Goal: Task Accomplishment & Management: Complete application form

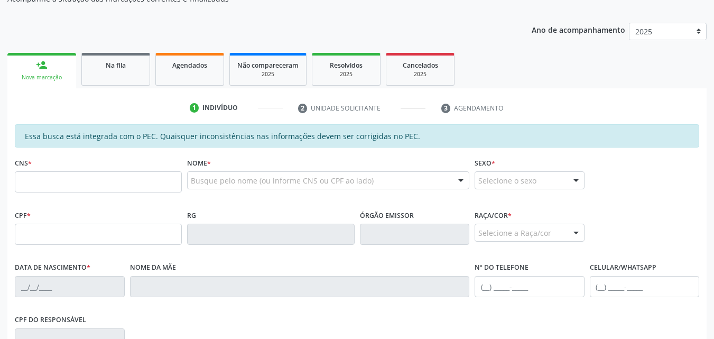
scroll to position [132, 0]
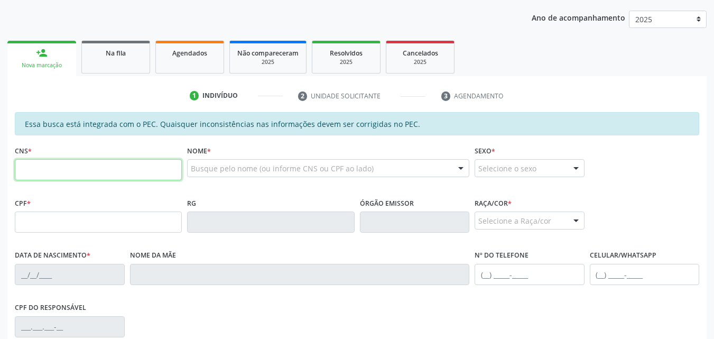
click at [118, 175] on input "text" at bounding box center [98, 169] width 167 height 21
type input "708 7041 7412 7690"
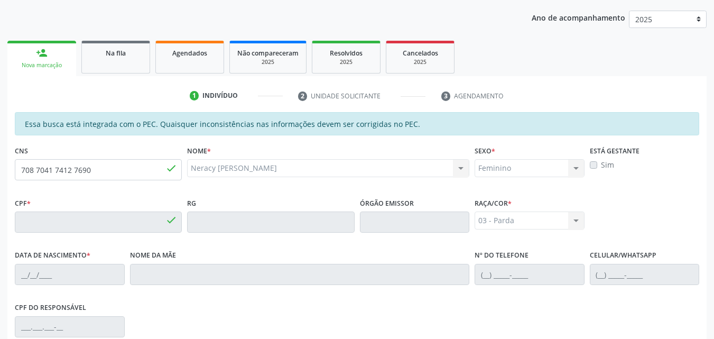
type input "019.879.434-73"
type input "[DATE]"
type input "[PERSON_NAME]"
type input "[PHONE_NUMBER]"
type input "S/N"
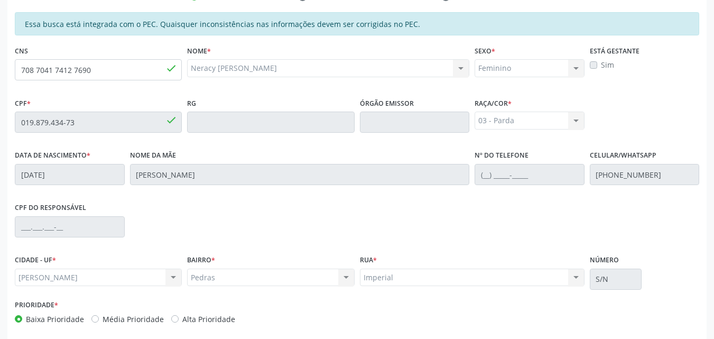
scroll to position [276, 0]
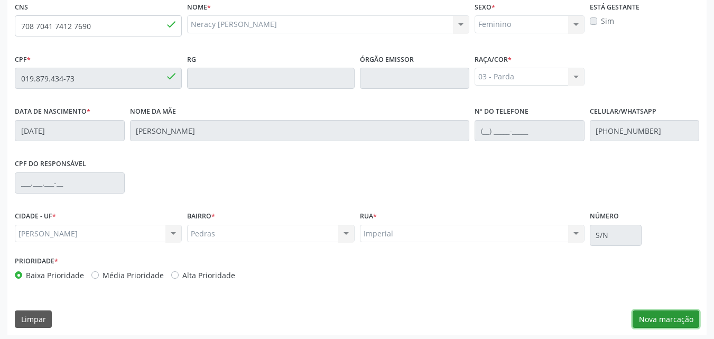
click at [659, 317] on button "Nova marcação" at bounding box center [665, 319] width 67 height 18
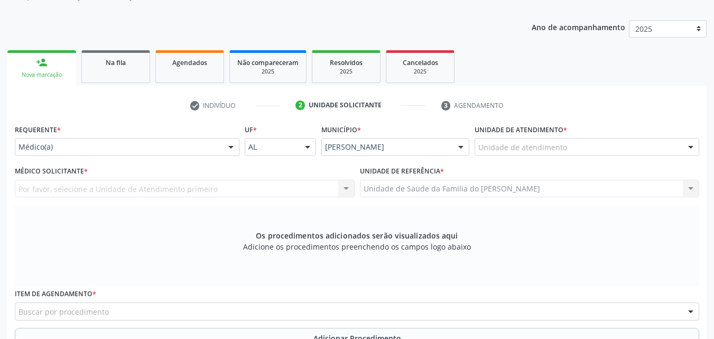
scroll to position [115, 0]
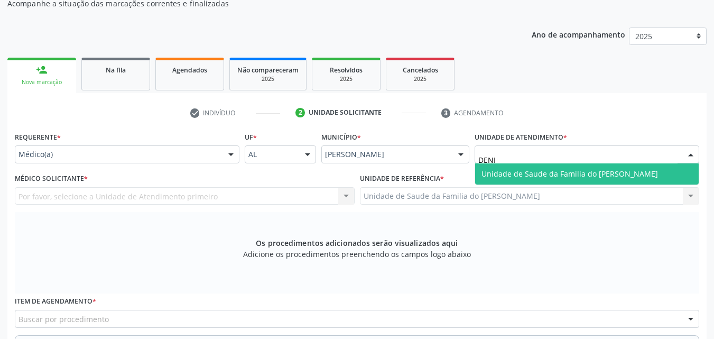
type input "[PERSON_NAME]"
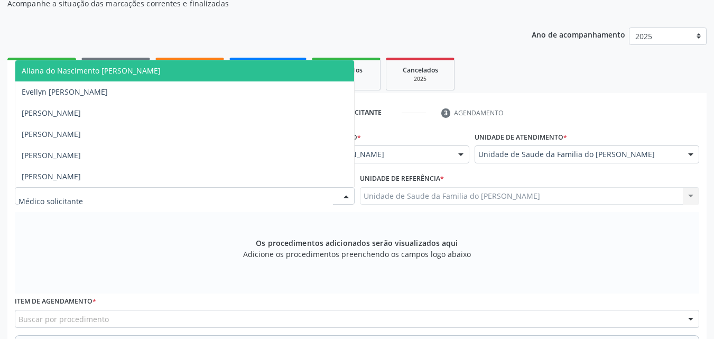
click at [338, 195] on div at bounding box center [346, 197] width 16 height 18
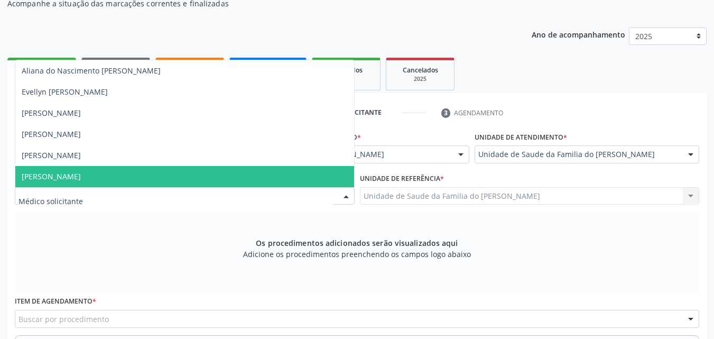
click at [197, 173] on span "[PERSON_NAME]" at bounding box center [184, 176] width 339 height 21
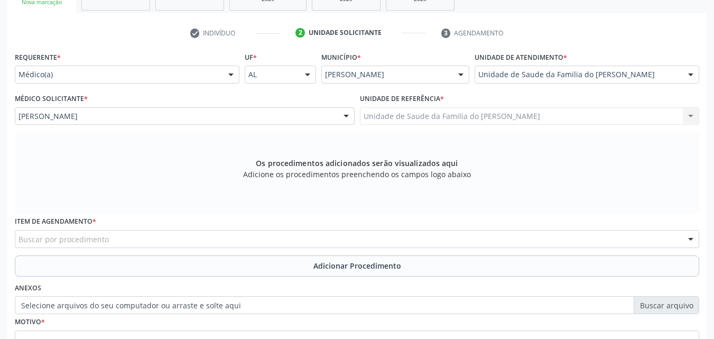
scroll to position [278, 0]
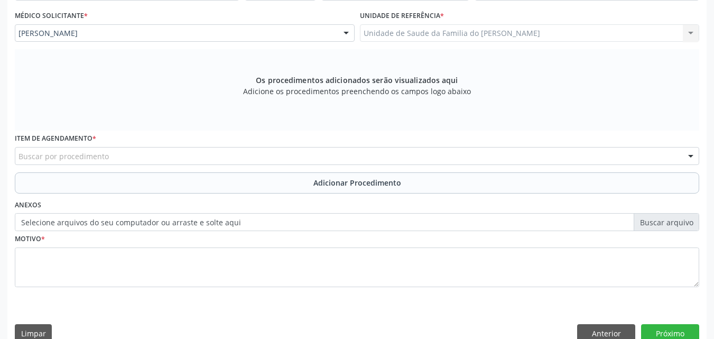
click at [570, 154] on div "Buscar por procedimento" at bounding box center [357, 156] width 684 height 18
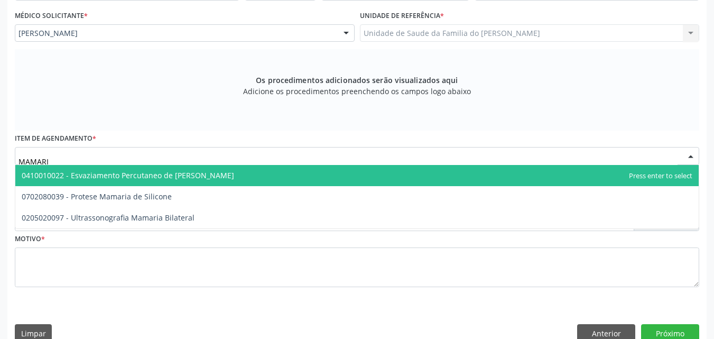
type input "MAMARIA"
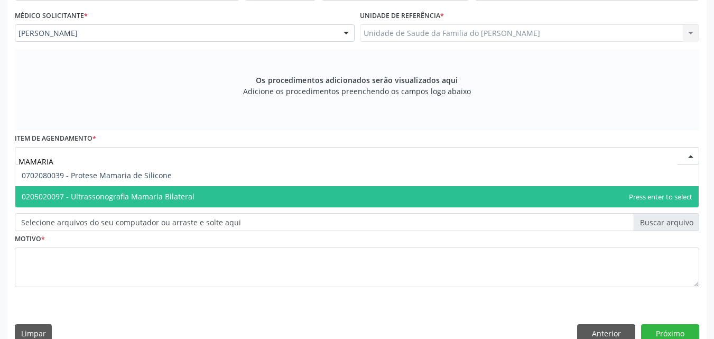
click at [474, 189] on span "0205020097 - Ultrassonografia Mamaria Bilateral" at bounding box center [356, 196] width 683 height 21
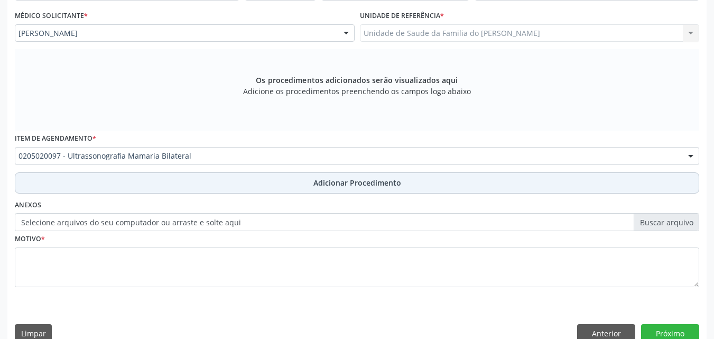
click at [466, 178] on button "Adicionar Procedimento" at bounding box center [357, 182] width 684 height 21
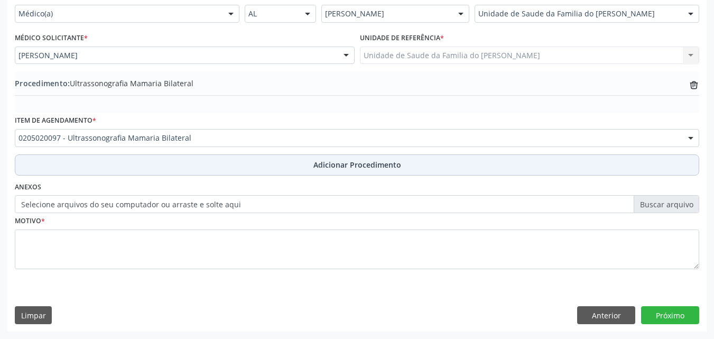
scroll to position [256, 0]
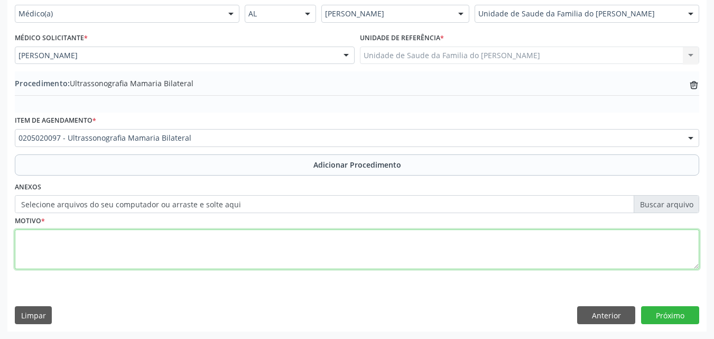
click at [387, 245] on textarea at bounding box center [357, 249] width 684 height 40
click at [189, 241] on textarea "NÓDULO MAMARIO NÃO ESPECIFICADO. BIRADS 18[DATE]" at bounding box center [357, 249] width 684 height 40
click at [91, 240] on textarea "NÓDULO MAMARIO NÃO ESPECIFICADO. BIRADS 0 1[DATE]" at bounding box center [357, 249] width 684 height 40
click at [91, 239] on textarea "NÓDULO MAMARIO ESQUERDO NÃO ESPECIFICADO. BIRADS 0 [DATE]" at bounding box center [357, 249] width 684 height 40
click at [168, 242] on textarea "NÓDULO MAMARIO NA MAMA ESQUERDO NÃO ESPECIFICADO. BIRADS 0 1[DATE]" at bounding box center [357, 249] width 684 height 40
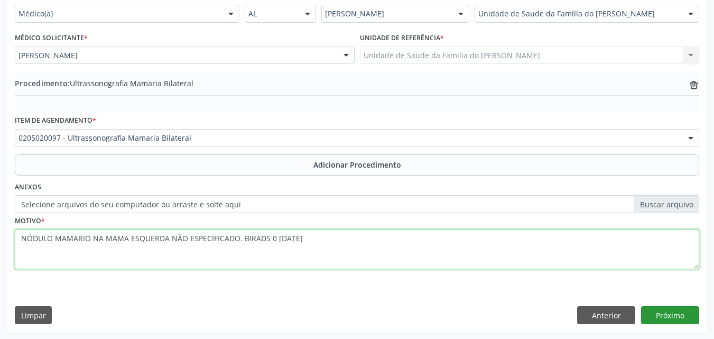
type textarea "NÓDULO MAMARIO NA MAMA ESQUERDA NÃO ESPECIFICADO. BIRADS 0 [DATE]"
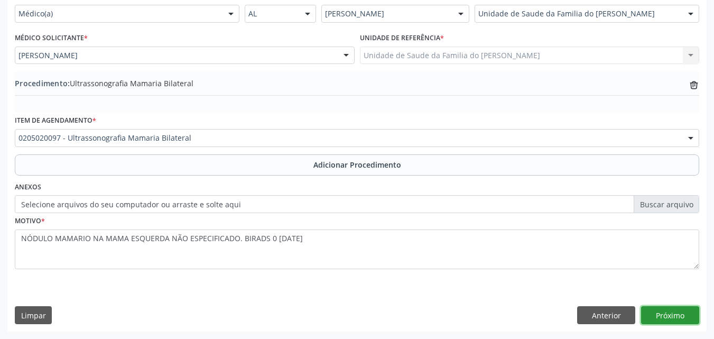
click at [661, 315] on button "Próximo" at bounding box center [670, 315] width 58 height 18
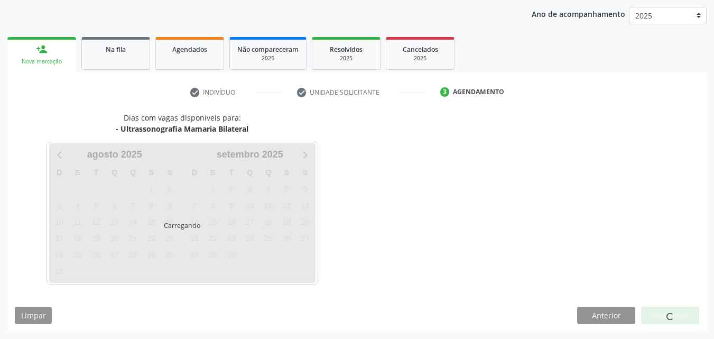
scroll to position [167, 0]
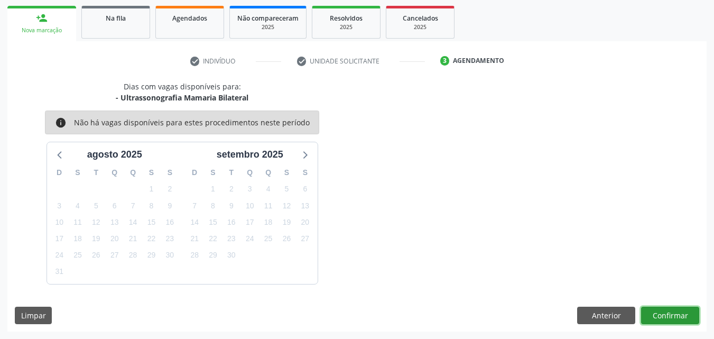
click at [661, 316] on button "Confirmar" at bounding box center [670, 315] width 58 height 18
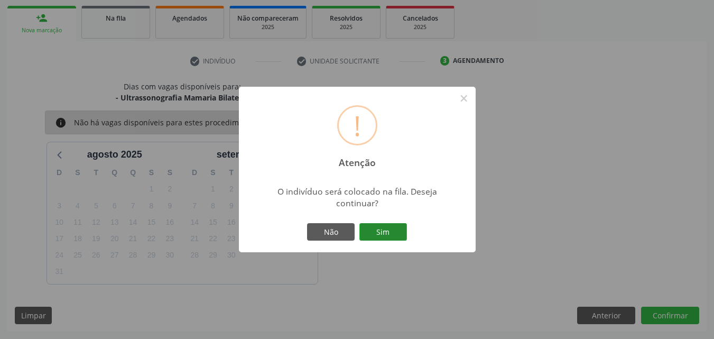
click at [396, 226] on button "Sim" at bounding box center [383, 232] width 48 height 18
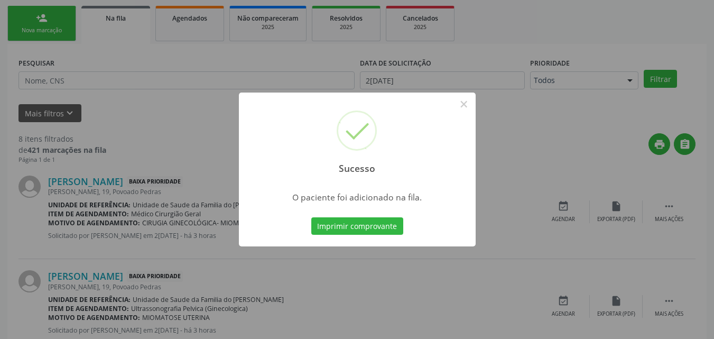
scroll to position [25, 0]
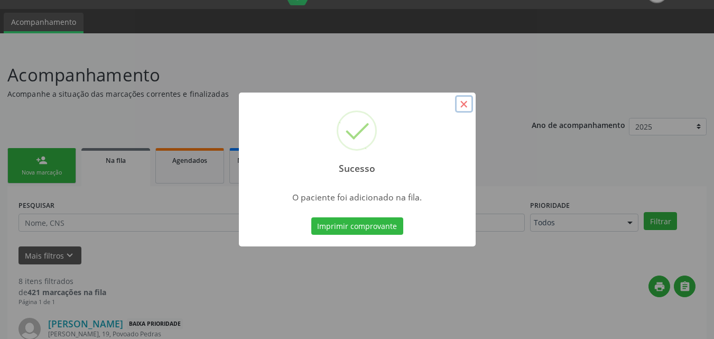
click at [463, 107] on button "×" at bounding box center [464, 104] width 18 height 18
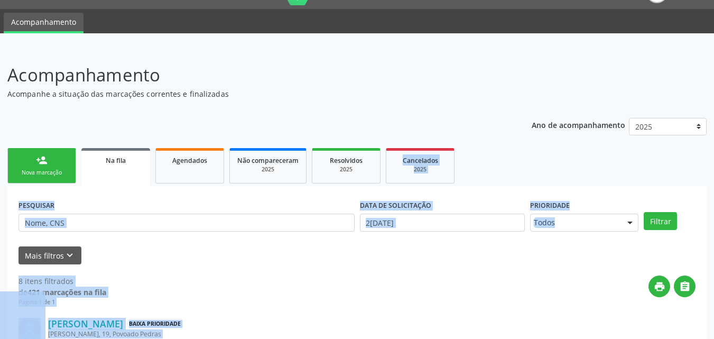
drag, startPoint x: 463, startPoint y: 107, endPoint x: 396, endPoint y: 128, distance: 70.2
click at [63, 172] on div "Nova marcação" at bounding box center [41, 173] width 53 height 8
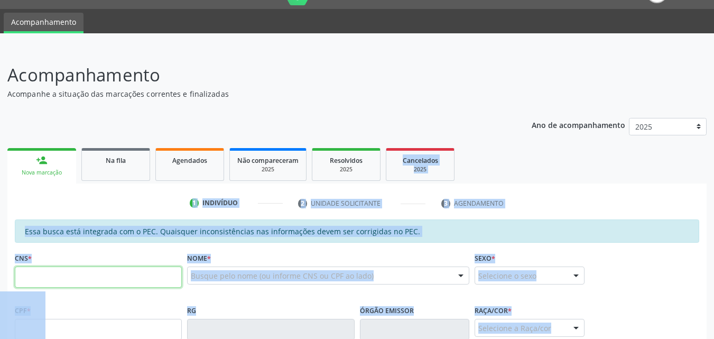
click at [80, 276] on input "text" at bounding box center [98, 276] width 167 height 21
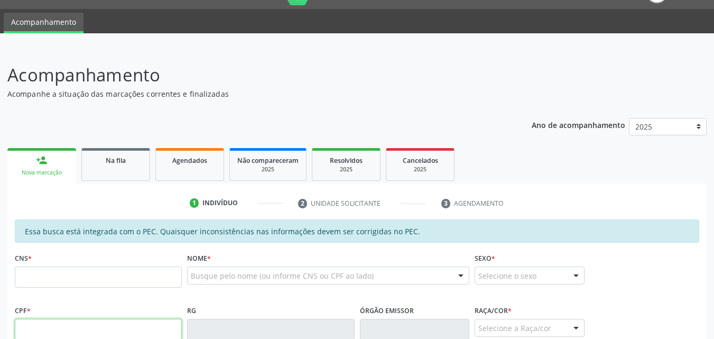
click at [57, 325] on input "text" at bounding box center [98, 329] width 167 height 21
type input "019.879.434-73"
type input "708 7041 7412 7690"
type input "[DATE]"
type input "[PERSON_NAME]"
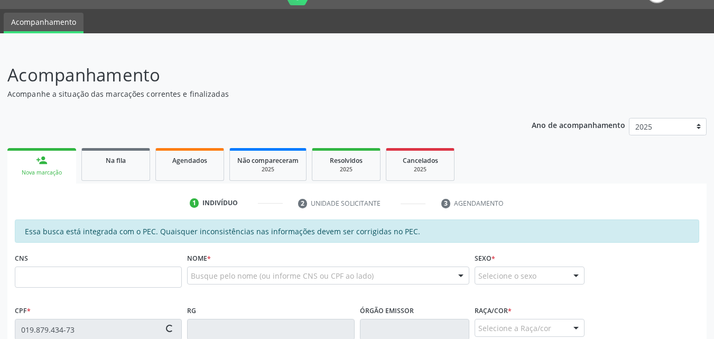
type input "[PHONE_NUMBER]"
type input "S/N"
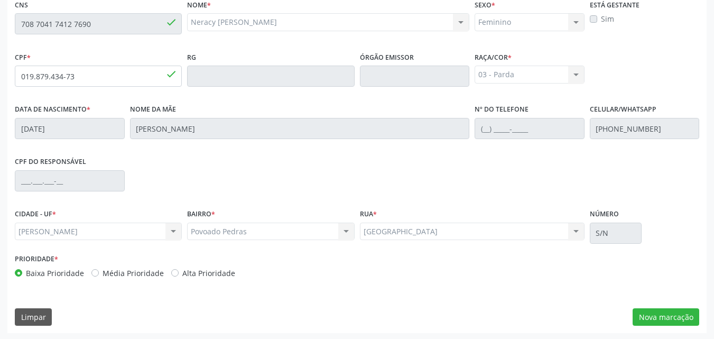
scroll to position [279, 0]
click at [684, 318] on button "Nova marcação" at bounding box center [665, 316] width 67 height 18
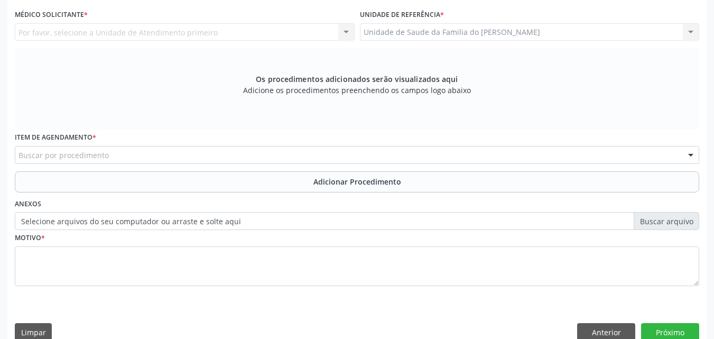
click at [684, 318] on div "Requerente * Médico(a) Médico(a) Enfermeiro(a) Paciente Nenhum resultado encont…" at bounding box center [356, 156] width 699 height 382
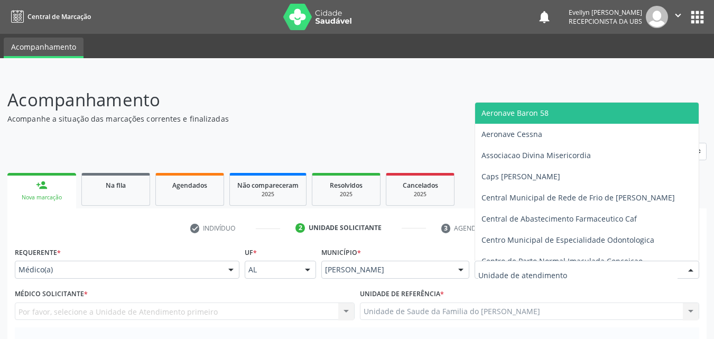
click at [582, 268] on div at bounding box center [586, 269] width 225 height 18
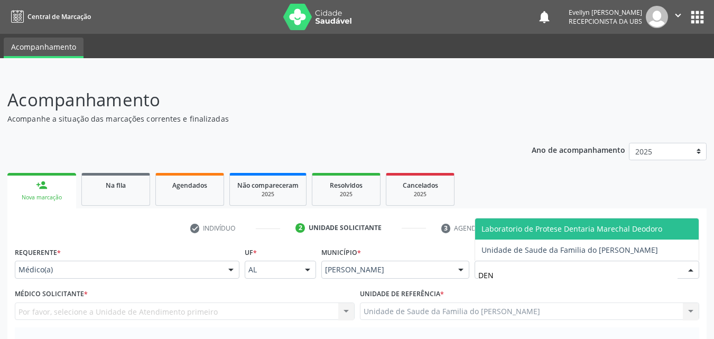
type input "DENI"
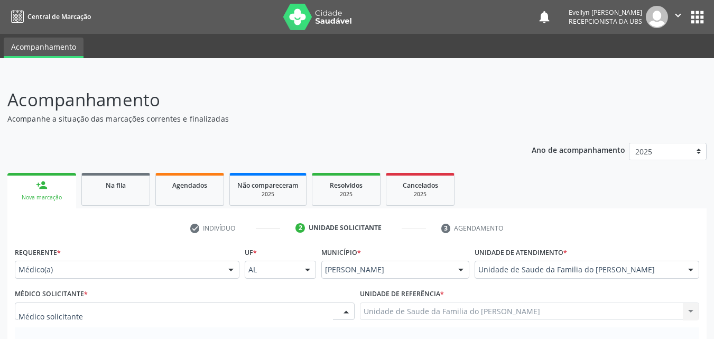
click at [231, 311] on div at bounding box center [185, 311] width 340 height 18
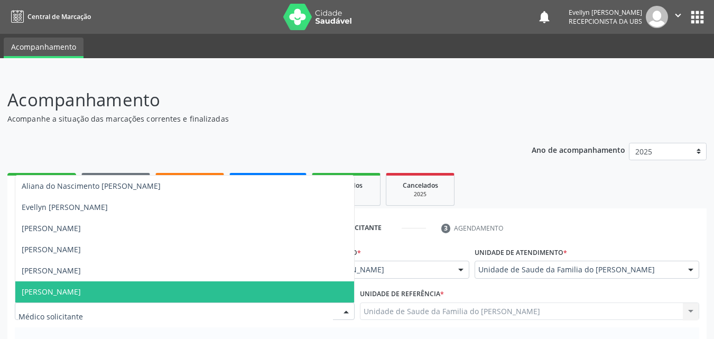
click at [199, 284] on span "[PERSON_NAME]" at bounding box center [184, 291] width 339 height 21
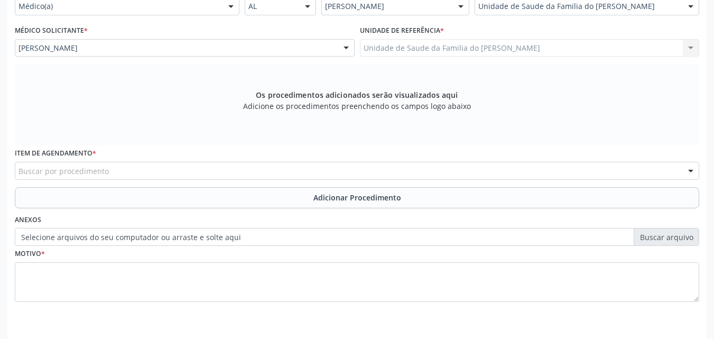
scroll to position [269, 0]
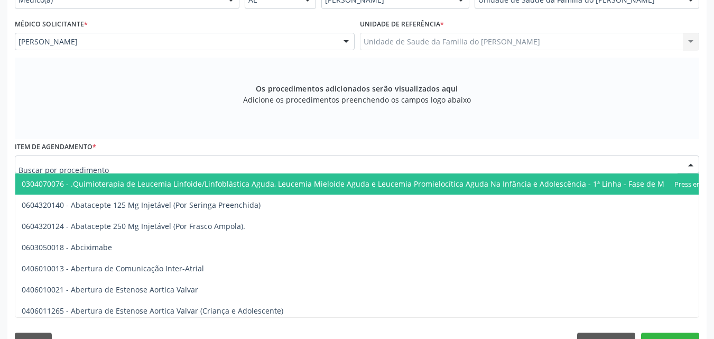
click at [444, 169] on div at bounding box center [357, 164] width 684 height 18
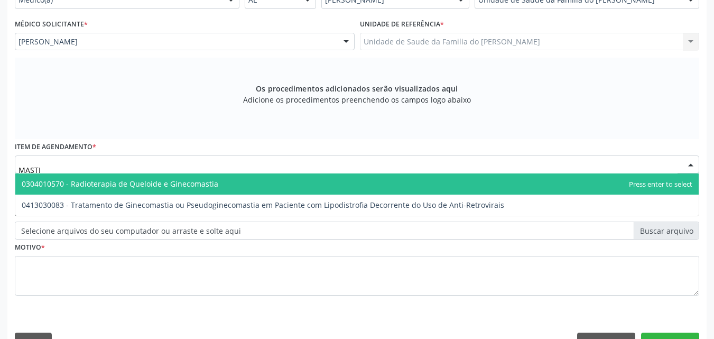
type input "MAST"
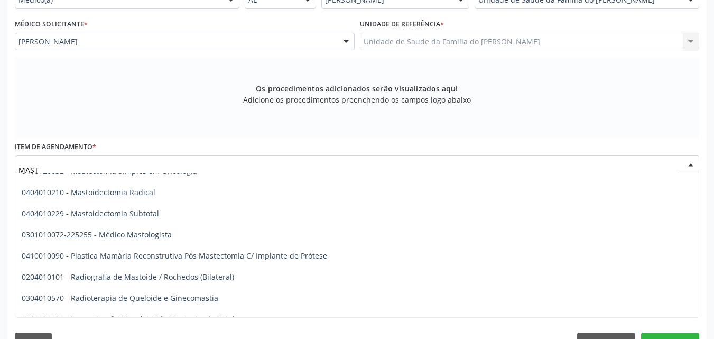
scroll to position [155, 0]
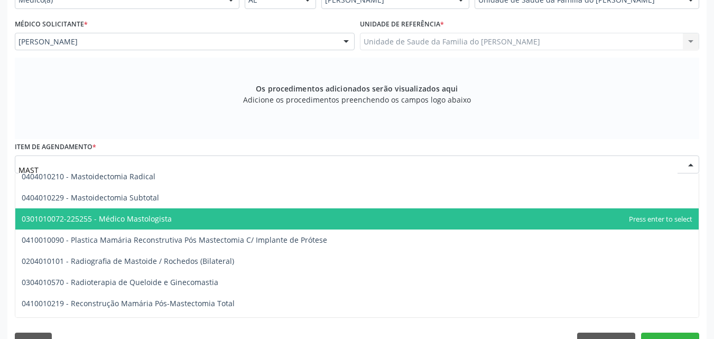
click at [359, 216] on span "0301010072-225255 - Médico Mastologista" at bounding box center [356, 218] width 683 height 21
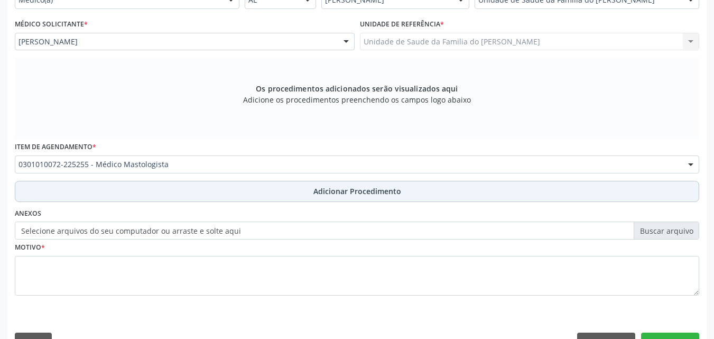
click at [354, 195] on span "Adicionar Procedimento" at bounding box center [357, 190] width 88 height 11
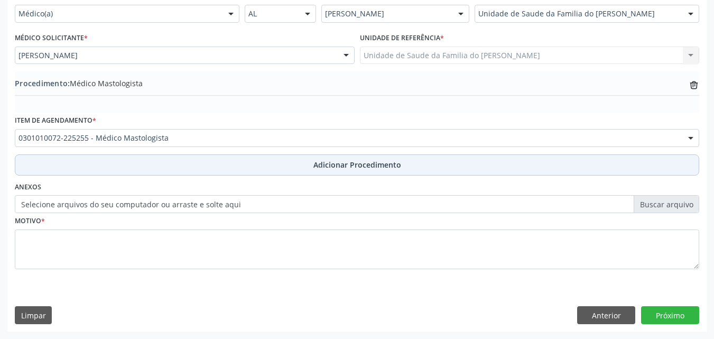
scroll to position [256, 0]
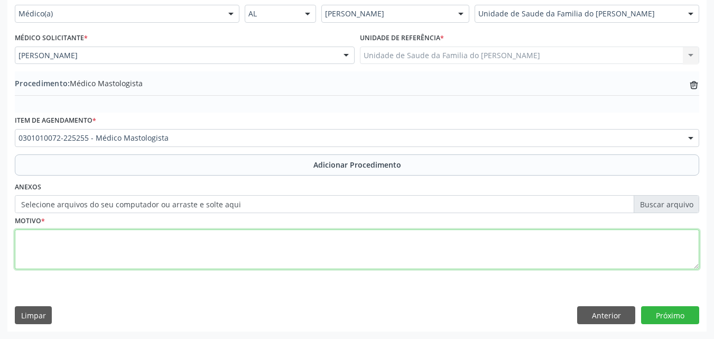
click at [305, 246] on textarea at bounding box center [357, 249] width 684 height 40
type textarea "NÓDULO MAMÁRIO NÃO ESPECIFICADO"
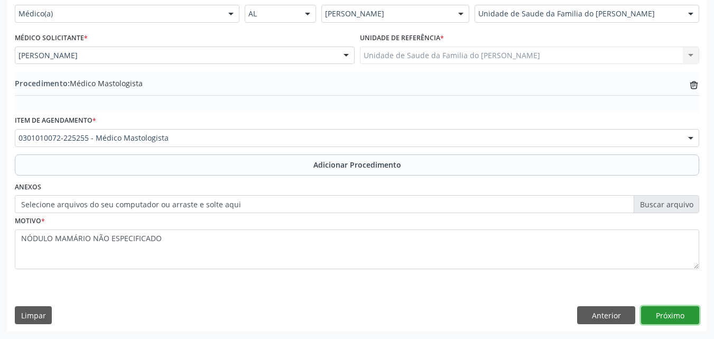
click at [686, 315] on button "Próximo" at bounding box center [670, 315] width 58 height 18
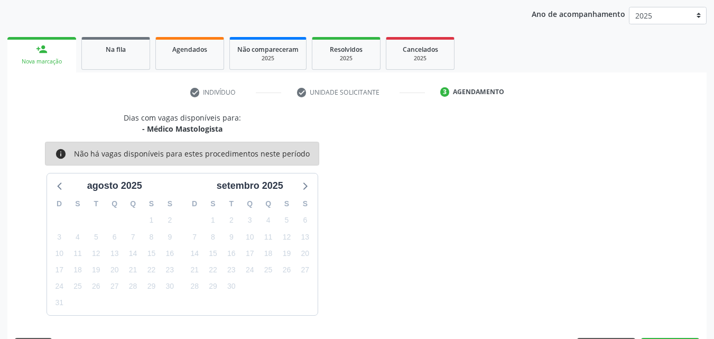
scroll to position [167, 0]
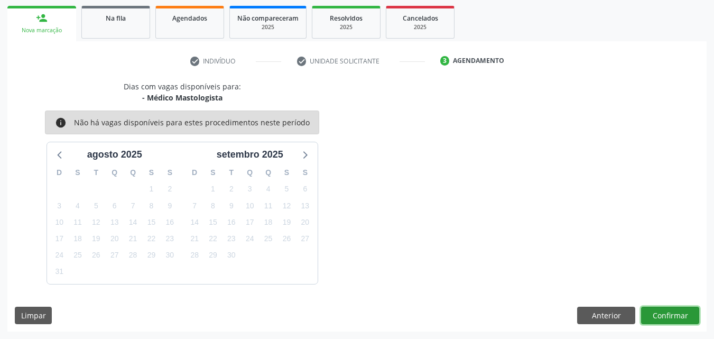
click at [686, 315] on button "Confirmar" at bounding box center [670, 315] width 58 height 18
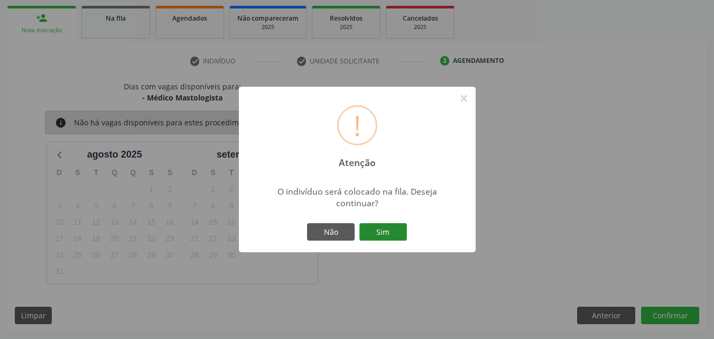
click at [380, 232] on button "Sim" at bounding box center [383, 232] width 48 height 18
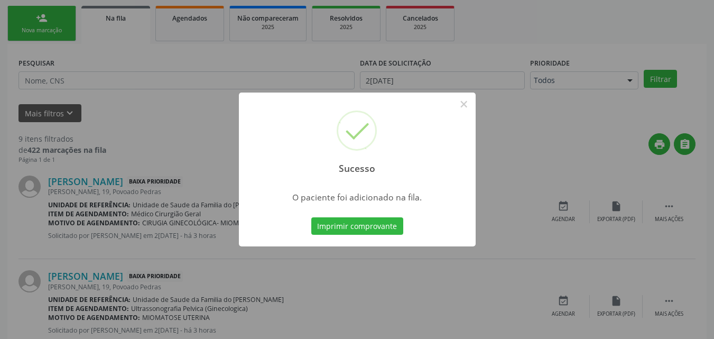
scroll to position [25, 0]
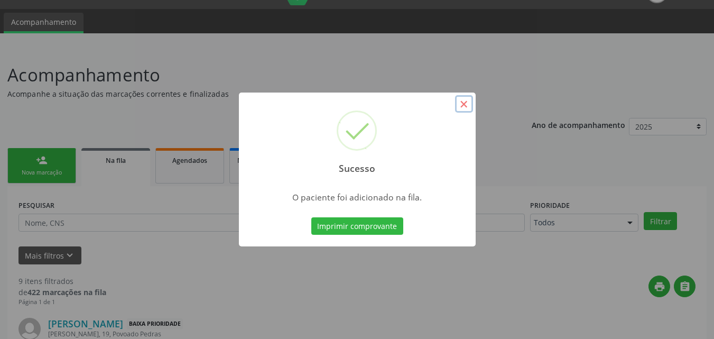
click at [461, 102] on button "×" at bounding box center [464, 104] width 18 height 18
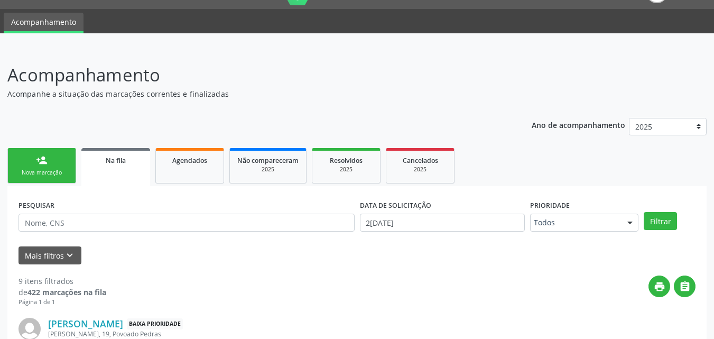
click at [16, 168] on link "person_add Nova marcação" at bounding box center [41, 165] width 69 height 35
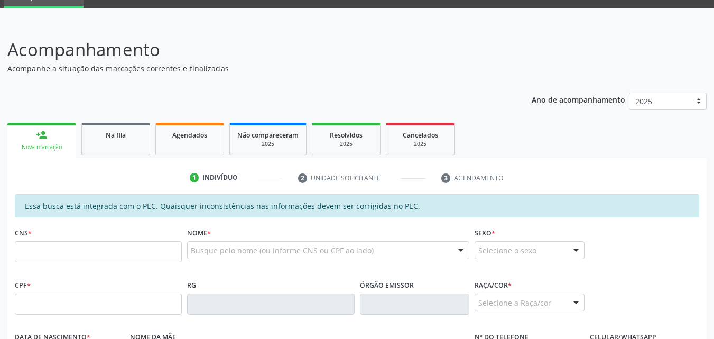
scroll to position [77, 0]
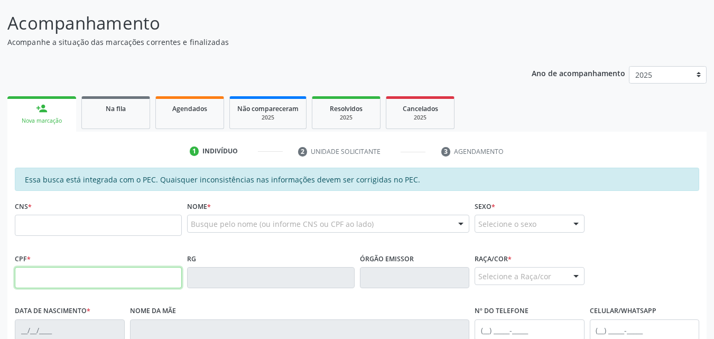
click at [153, 280] on input "text" at bounding box center [98, 277] width 167 height 21
type input "094.728.064-22"
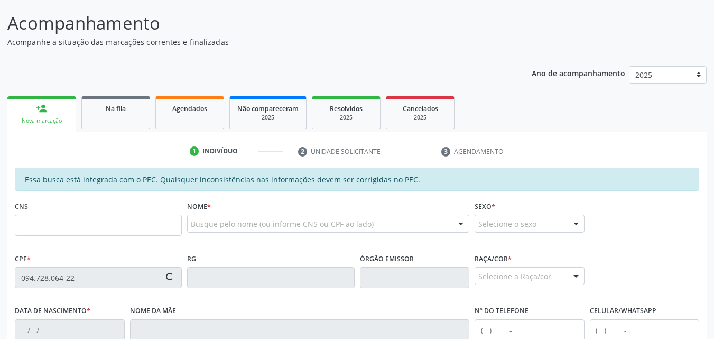
type input "703 6090 4091 4439"
type input "[DATE]"
type input "Geracina Augusta da Conceicao"
type input "[PHONE_NUMBER]"
type input "S/N"
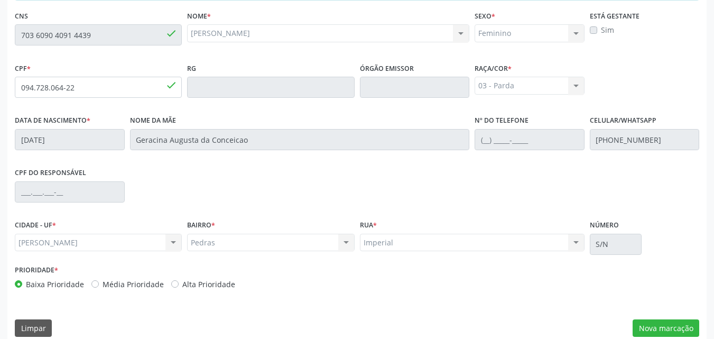
scroll to position [279, 0]
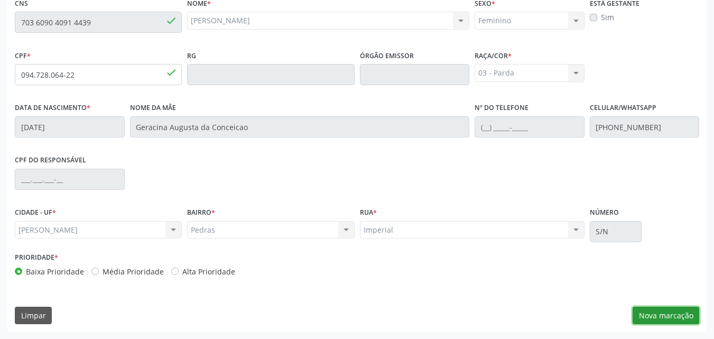
click at [658, 313] on button "Nova marcação" at bounding box center [665, 315] width 67 height 18
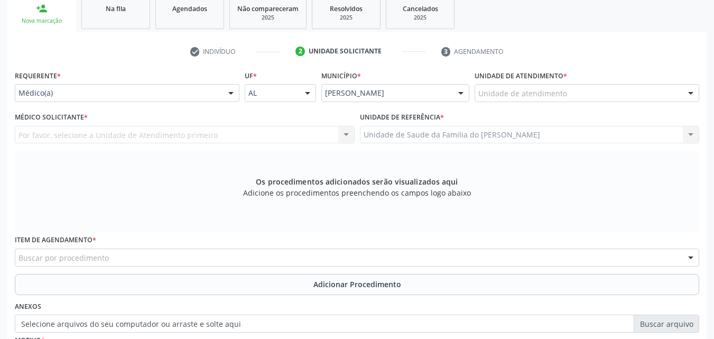
scroll to position [211, 0]
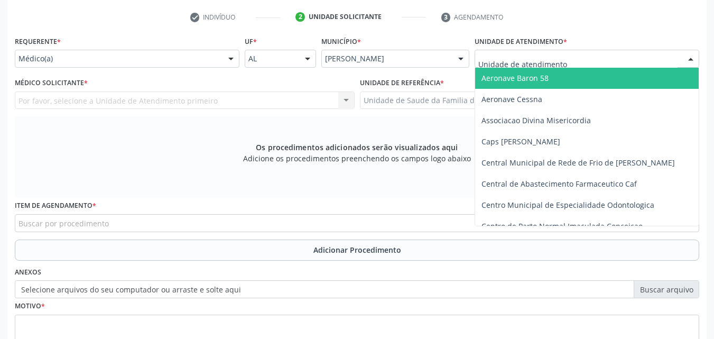
click at [576, 54] on div at bounding box center [586, 59] width 225 height 18
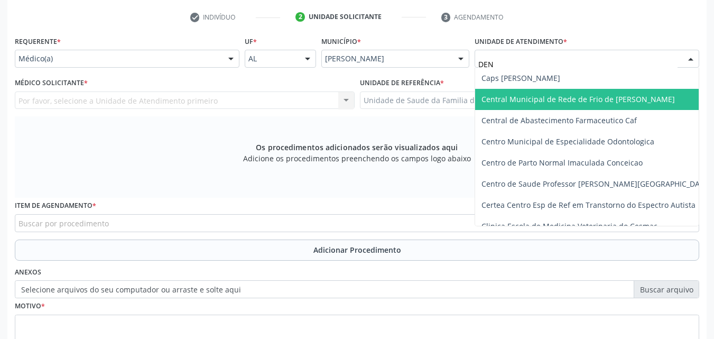
type input "DENI"
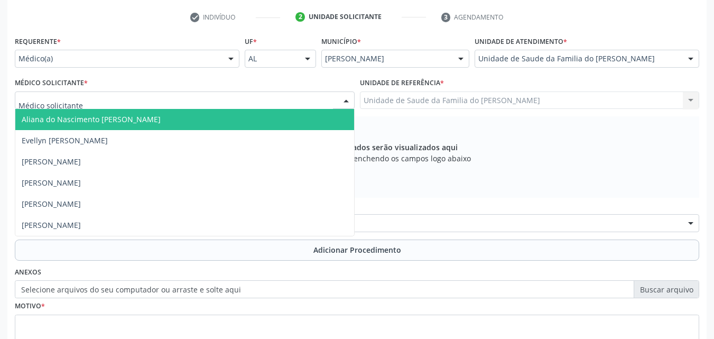
click at [317, 97] on div at bounding box center [185, 100] width 340 height 18
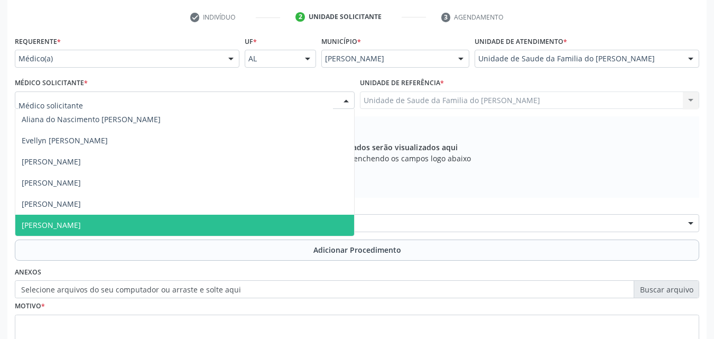
click at [209, 220] on span "[PERSON_NAME]" at bounding box center [184, 224] width 339 height 21
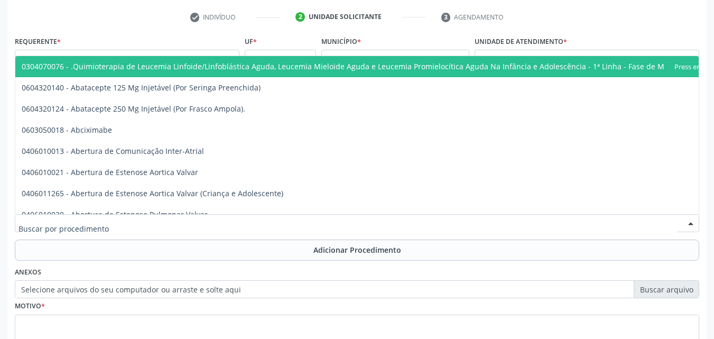
click at [209, 220] on div at bounding box center [357, 223] width 684 height 18
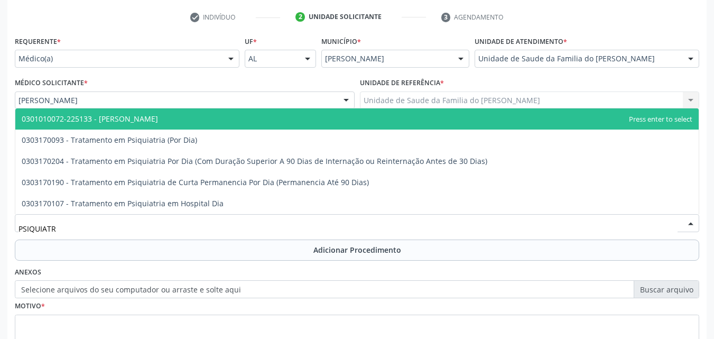
type input "PSIQUIATRA"
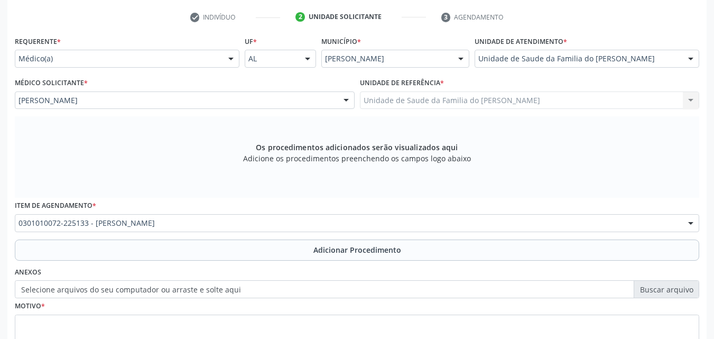
click at [209, 262] on div "Requerente * Médico(a) Médico(a) Enfermeiro(a) Paciente Nenhum resultado encont…" at bounding box center [357, 200] width 684 height 335
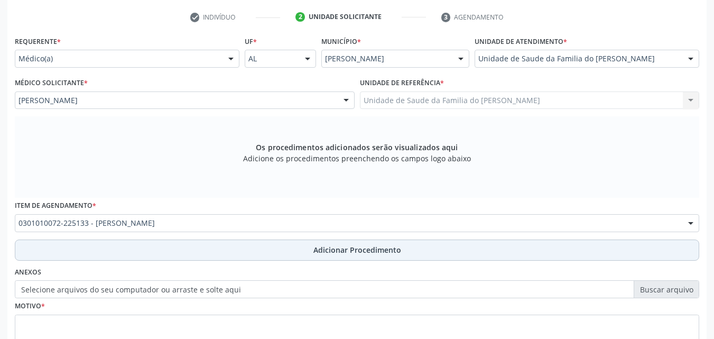
click at [226, 250] on button "Adicionar Procedimento" at bounding box center [357, 249] width 684 height 21
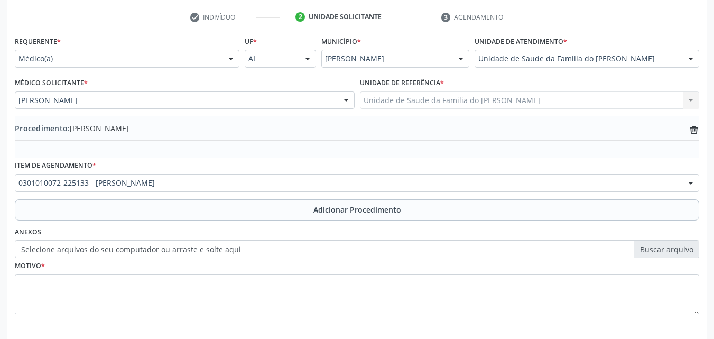
scroll to position [256, 0]
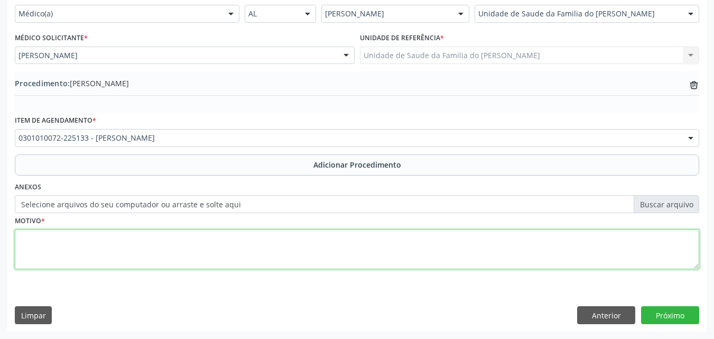
click at [396, 247] on textarea at bounding box center [357, 249] width 684 height 40
type textarea "ESQUIZOFRENIA"
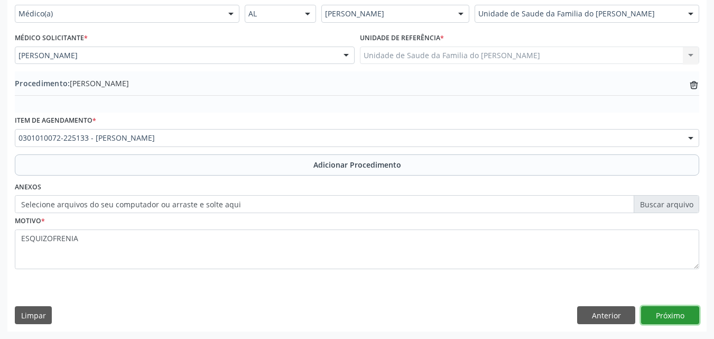
click at [664, 311] on button "Próximo" at bounding box center [670, 315] width 58 height 18
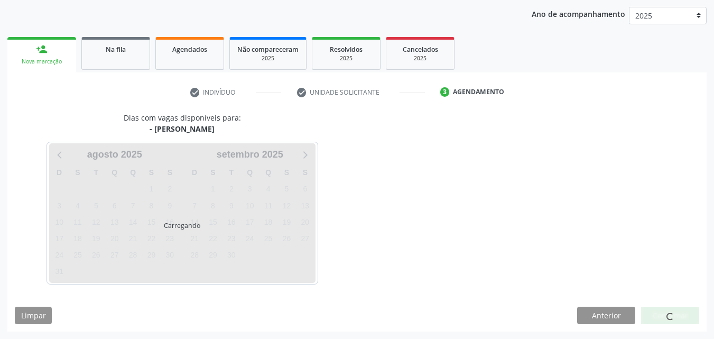
scroll to position [167, 0]
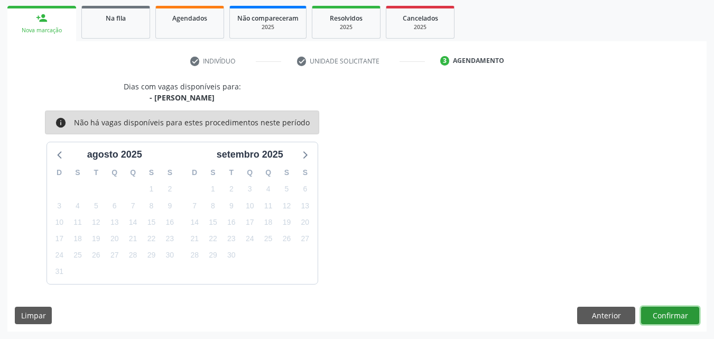
click at [668, 316] on button "Confirmar" at bounding box center [670, 315] width 58 height 18
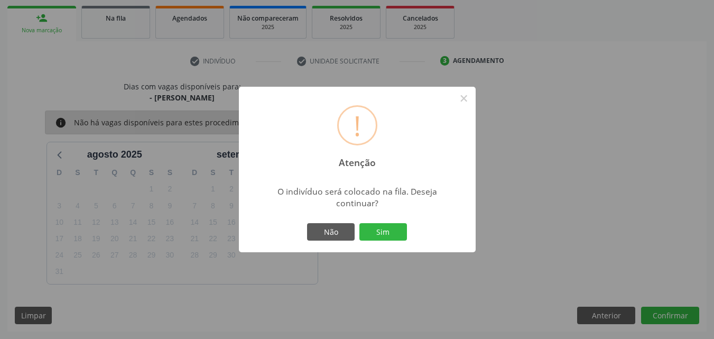
click at [379, 241] on div "Não Sim" at bounding box center [357, 232] width 105 height 22
click at [390, 225] on button "Sim" at bounding box center [383, 232] width 48 height 18
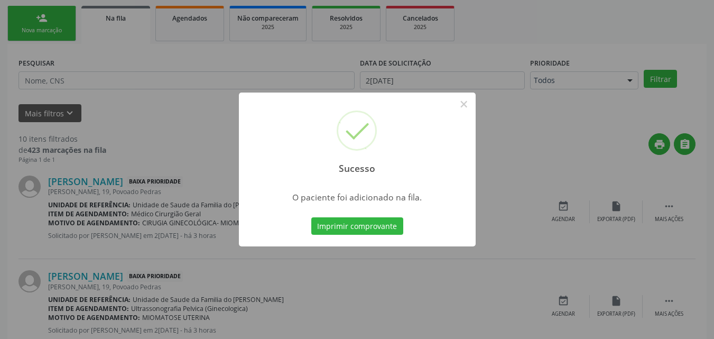
scroll to position [25, 0]
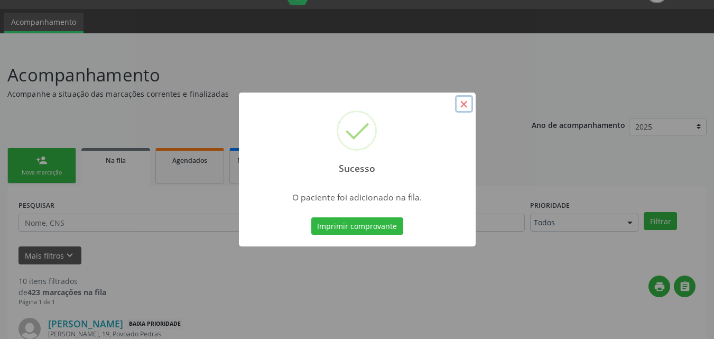
click at [458, 106] on button "×" at bounding box center [464, 104] width 18 height 18
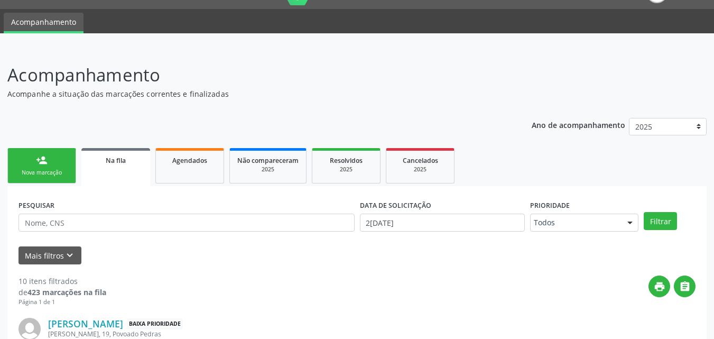
click at [46, 162] on div "person_add" at bounding box center [42, 160] width 12 height 12
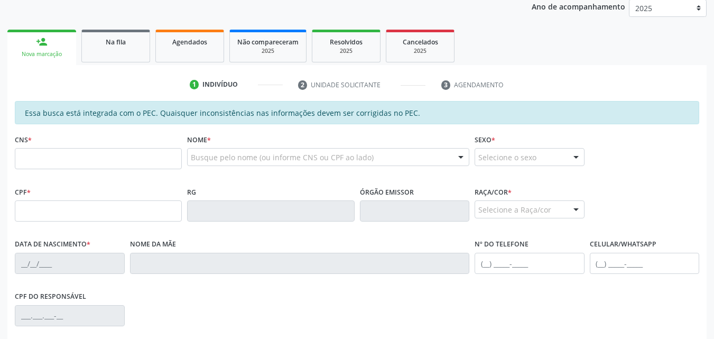
scroll to position [160, 0]
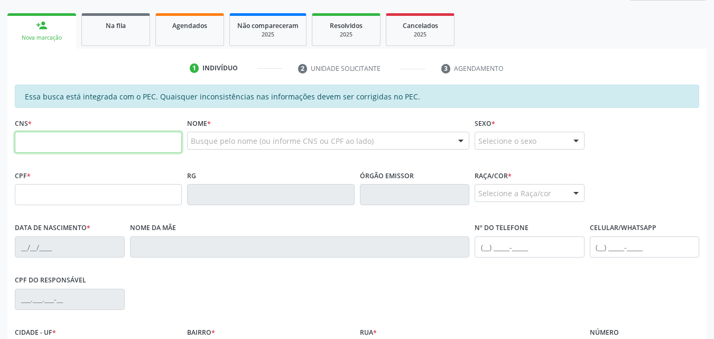
click at [156, 146] on input "text" at bounding box center [98, 142] width 167 height 21
type input "704 0093 4925 5364"
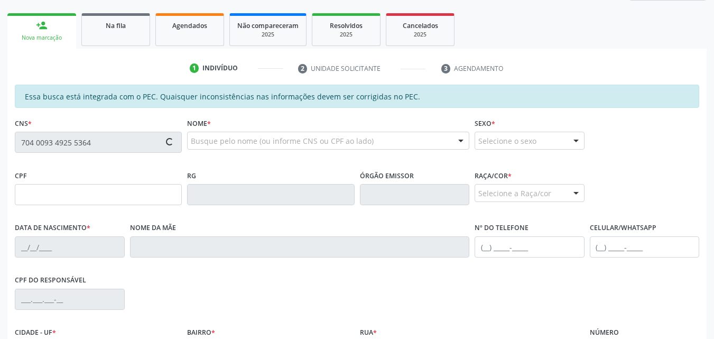
type input "015.759.384-30"
type input "11[DATE]"
type input "Cicera [PERSON_NAME]"
type input "[PHONE_NUMBER]"
type input "19"
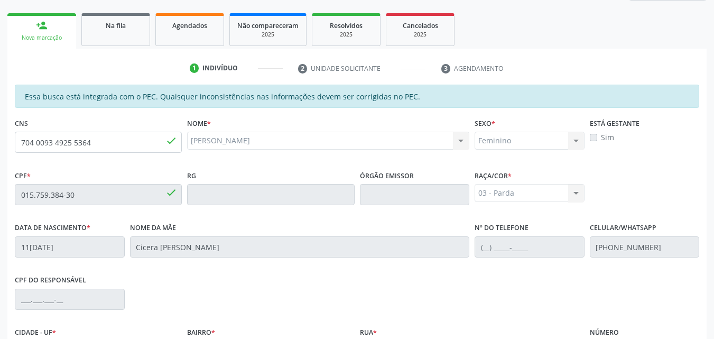
scroll to position [260, 0]
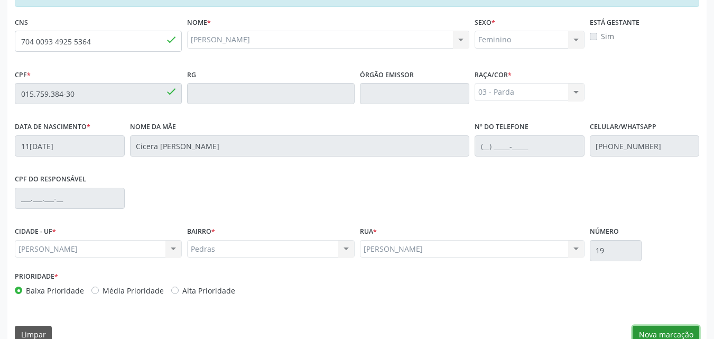
click at [642, 329] on button "Nova marcação" at bounding box center [665, 334] width 67 height 18
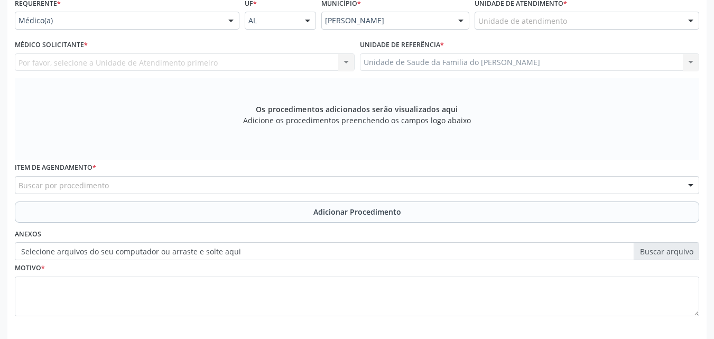
scroll to position [208, 0]
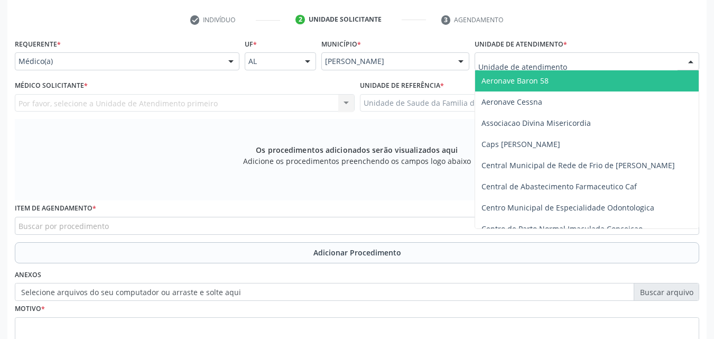
click at [616, 58] on div at bounding box center [586, 61] width 225 height 18
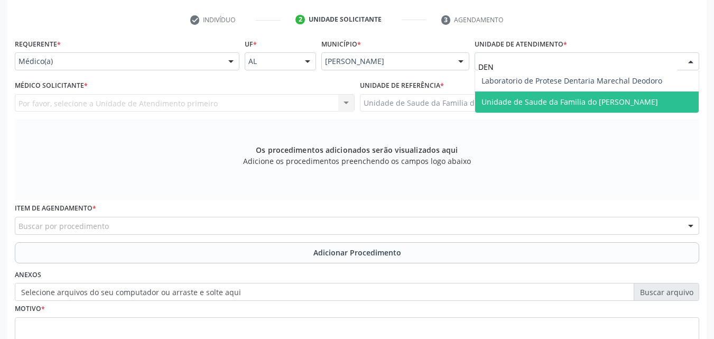
type input "DENI"
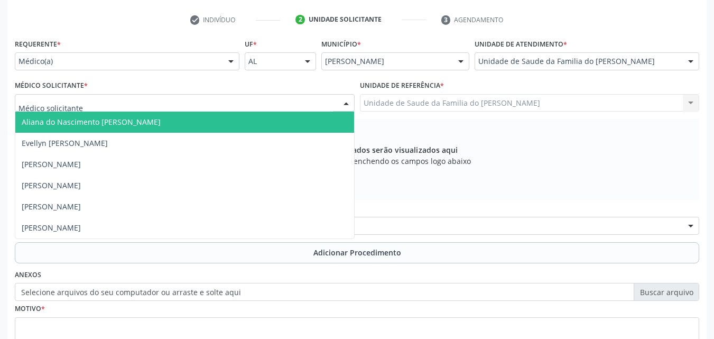
click at [201, 106] on div at bounding box center [185, 103] width 340 height 18
type input "TI"
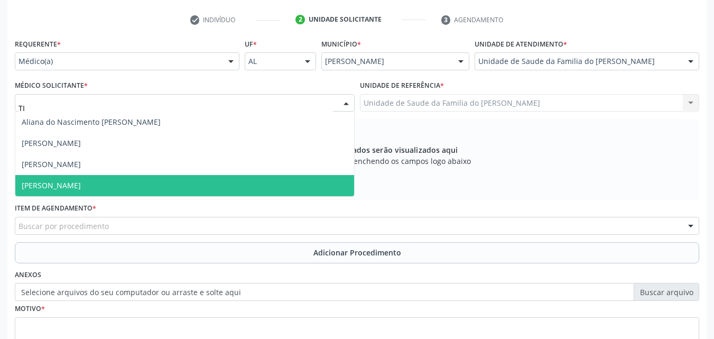
click at [166, 192] on span "[PERSON_NAME]" at bounding box center [184, 185] width 339 height 21
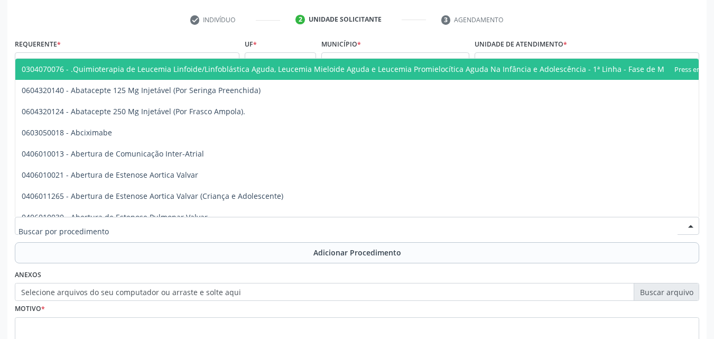
click at [161, 221] on div at bounding box center [357, 226] width 684 height 18
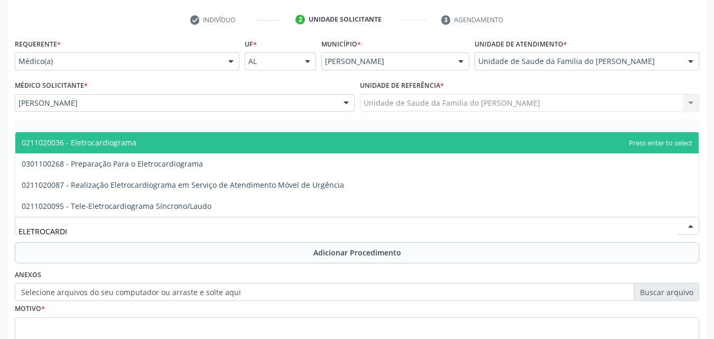
type input "ELETROCARDIO"
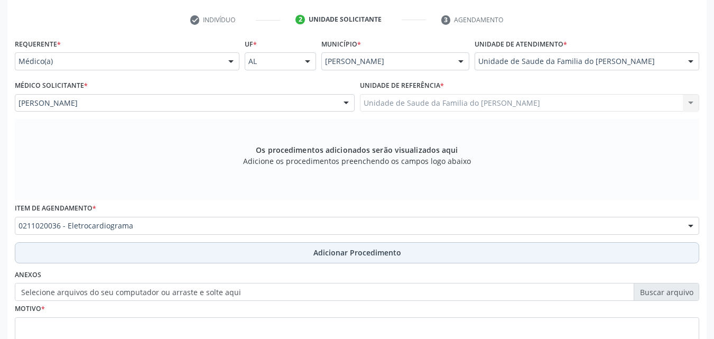
click at [156, 250] on button "Adicionar Procedimento" at bounding box center [357, 252] width 684 height 21
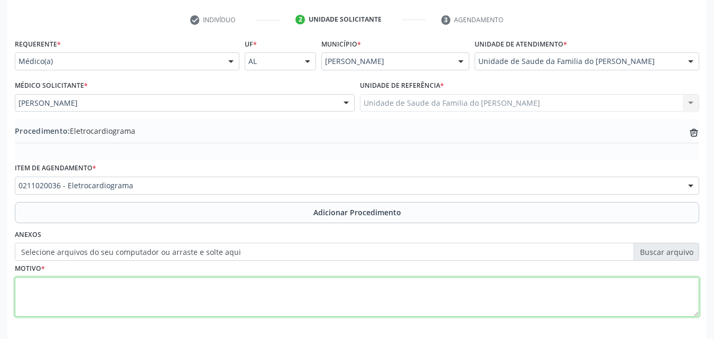
click at [158, 292] on textarea at bounding box center [357, 297] width 684 height 40
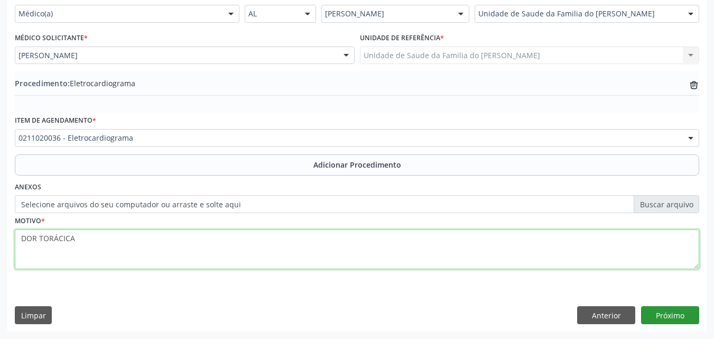
type textarea "DOR TORÁCICA"
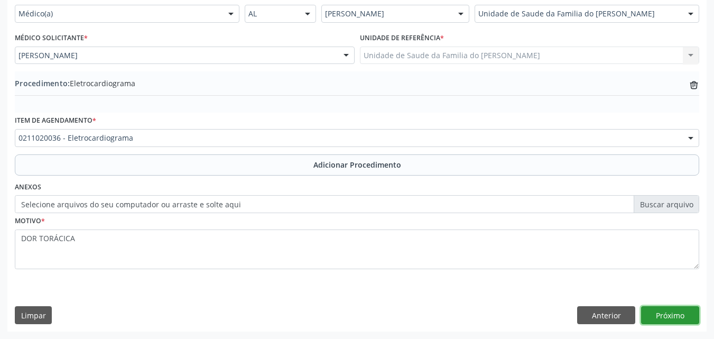
click at [672, 317] on button "Próximo" at bounding box center [670, 315] width 58 height 18
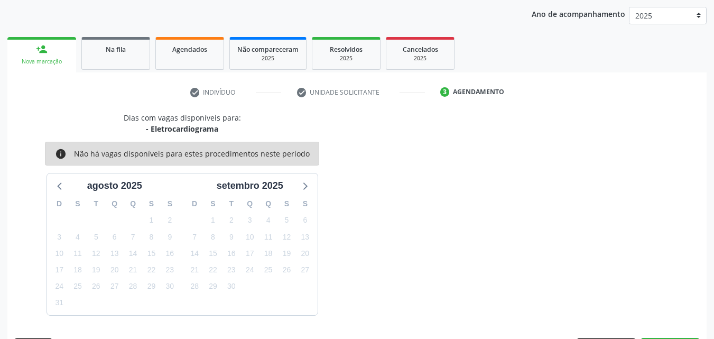
scroll to position [167, 0]
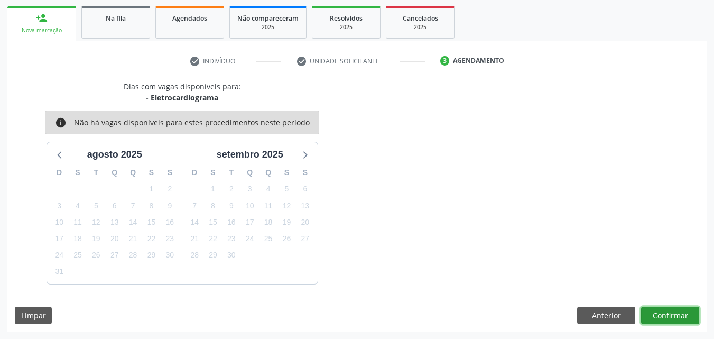
click at [672, 317] on button "Confirmar" at bounding box center [670, 315] width 58 height 18
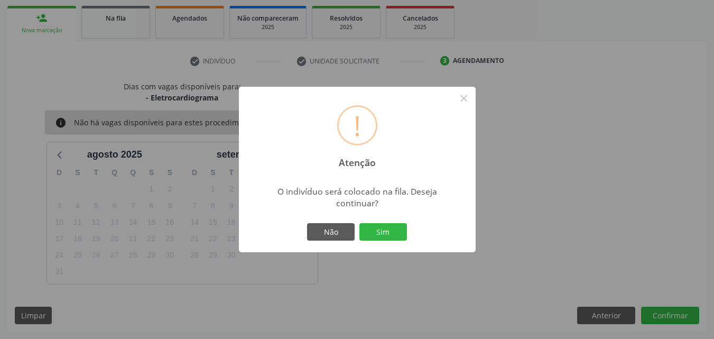
click at [392, 241] on div "Não Sim" at bounding box center [357, 232] width 105 height 22
click at [392, 237] on button "Sim" at bounding box center [383, 232] width 48 height 18
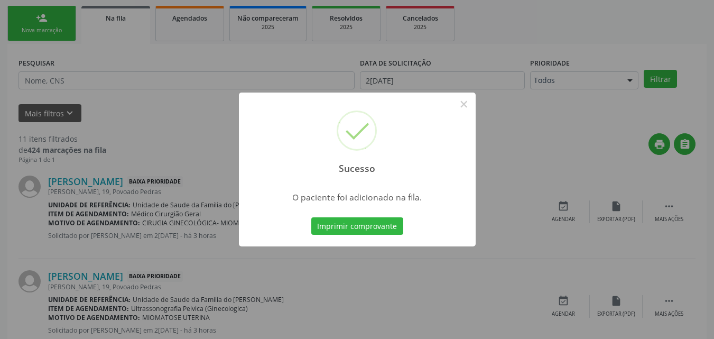
scroll to position [25, 0]
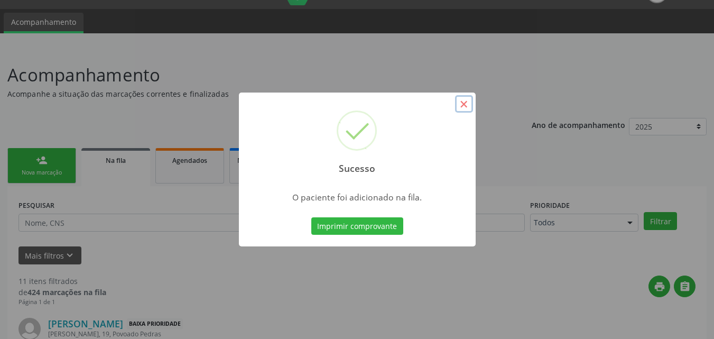
click at [464, 108] on button "×" at bounding box center [464, 104] width 18 height 18
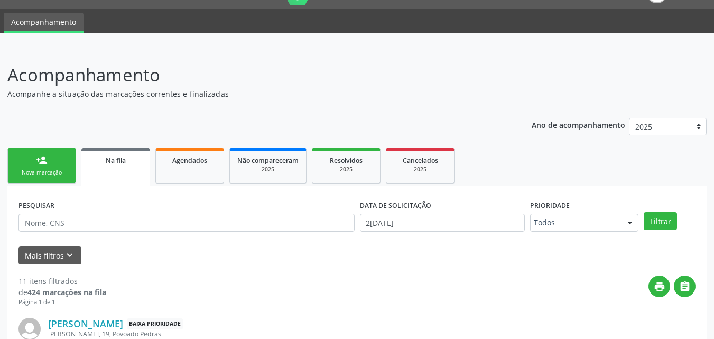
click at [41, 180] on link "person_add Nova marcação" at bounding box center [41, 165] width 69 height 35
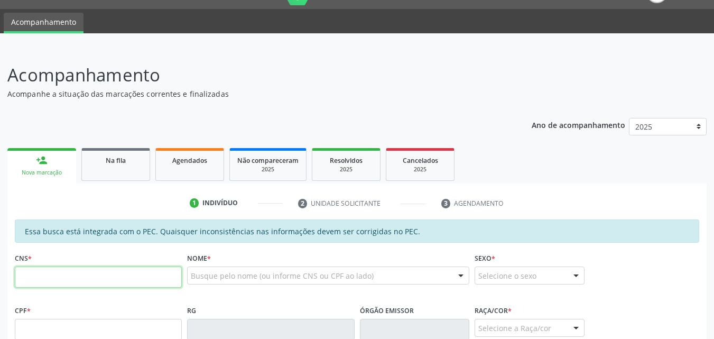
click at [91, 279] on input "text" at bounding box center [98, 276] width 167 height 21
type input "704 0093 4925 5364"
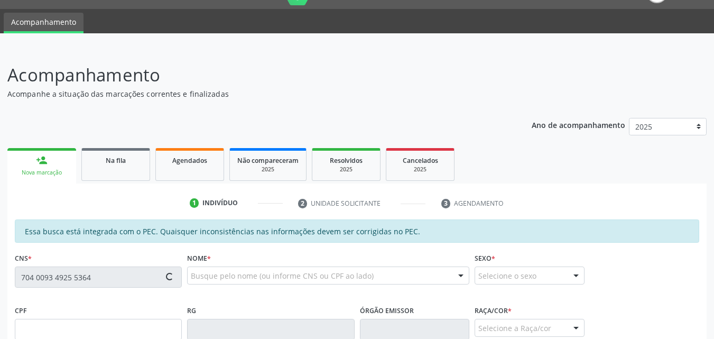
type input "015.759.384-30"
type input "11[DATE]"
type input "Cicera [PERSON_NAME]"
type input "[PHONE_NUMBER]"
type input "19"
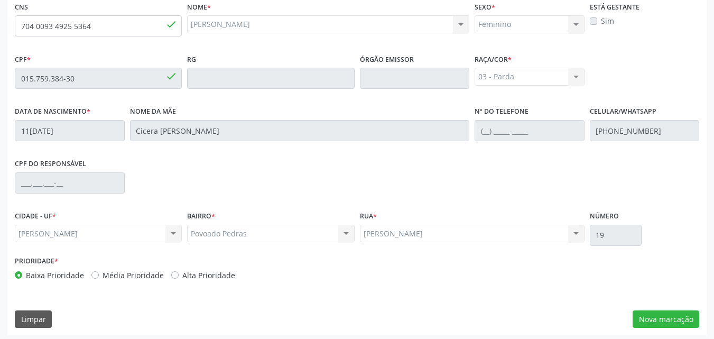
scroll to position [279, 0]
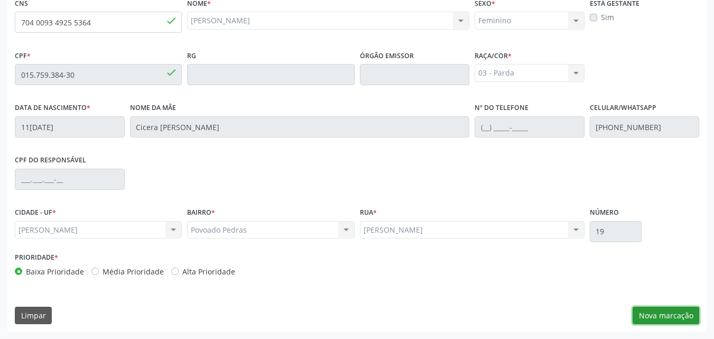
click at [672, 322] on button "Nova marcação" at bounding box center [665, 315] width 67 height 18
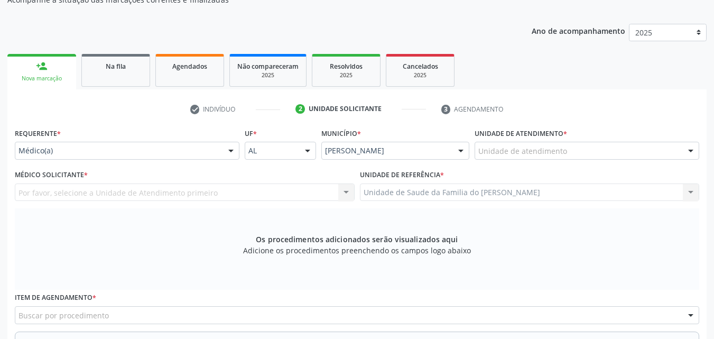
scroll to position [118, 0]
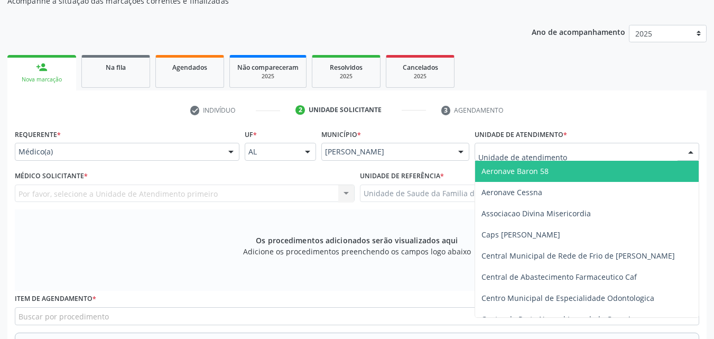
click at [677, 144] on div at bounding box center [586, 152] width 225 height 18
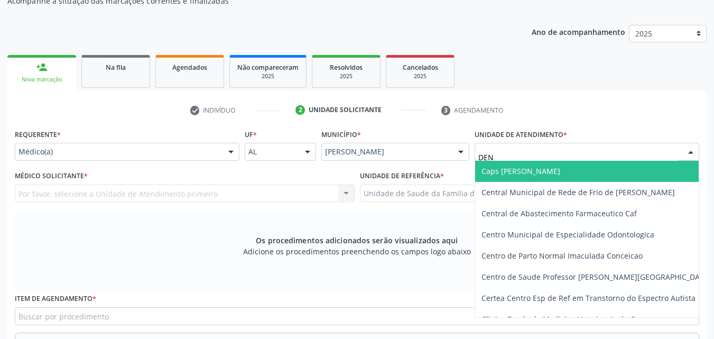
type input "DENI"
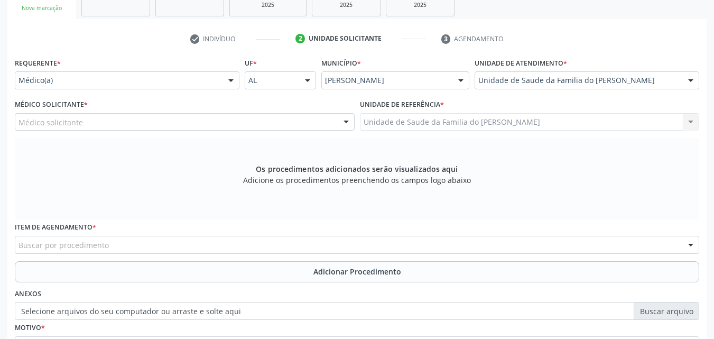
scroll to position [274, 0]
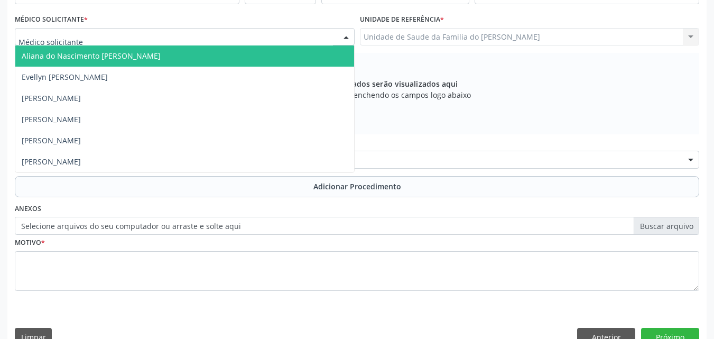
click at [114, 33] on div at bounding box center [185, 37] width 340 height 18
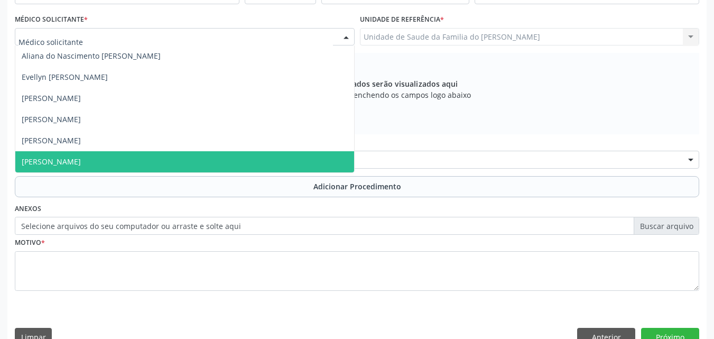
click at [81, 157] on span "[PERSON_NAME]" at bounding box center [51, 161] width 59 height 10
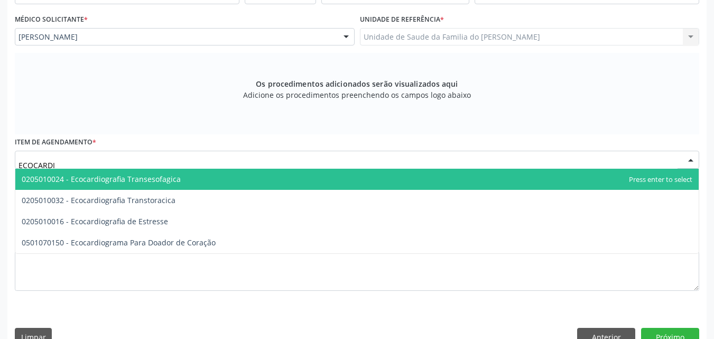
type input "ECOCARDIO"
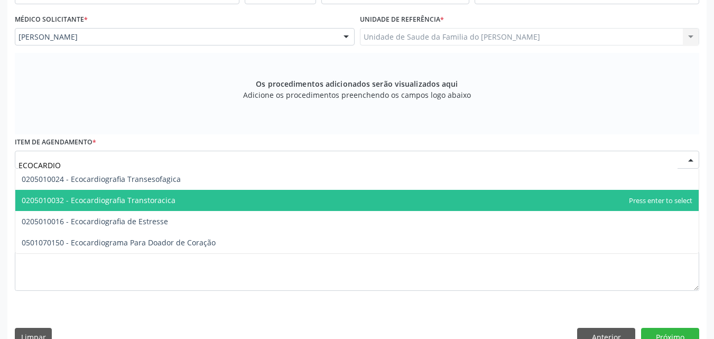
click at [106, 193] on span "0205010032 - Ecocardiografia Transtoracica" at bounding box center [356, 200] width 683 height 21
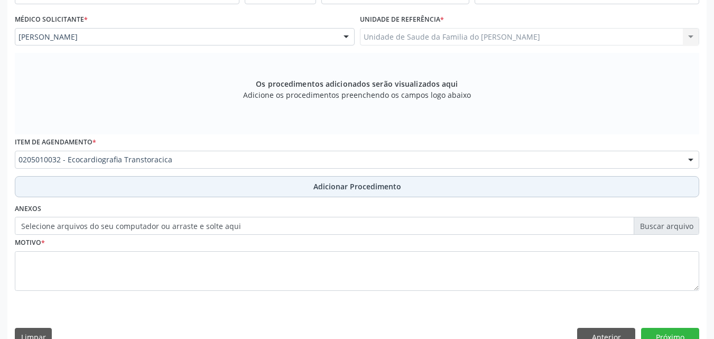
click at [116, 192] on button "Adicionar Procedimento" at bounding box center [357, 186] width 684 height 21
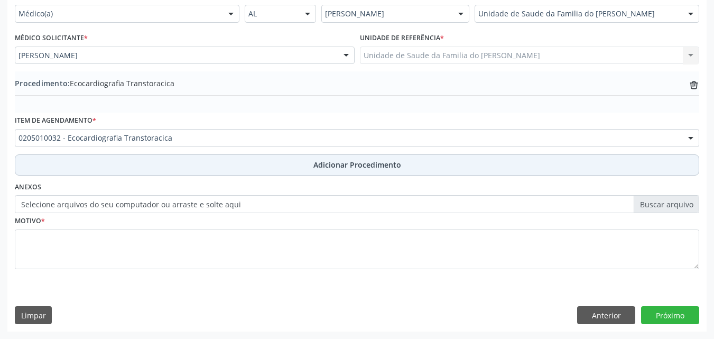
scroll to position [256, 0]
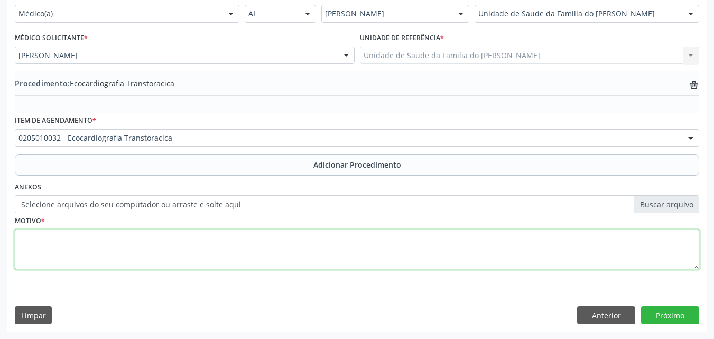
click at [114, 259] on textarea at bounding box center [357, 249] width 684 height 40
type textarea "DOR TORÁCICA"
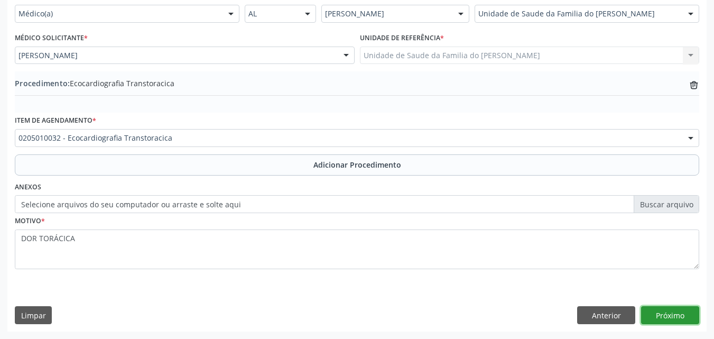
click at [677, 310] on button "Próximo" at bounding box center [670, 315] width 58 height 18
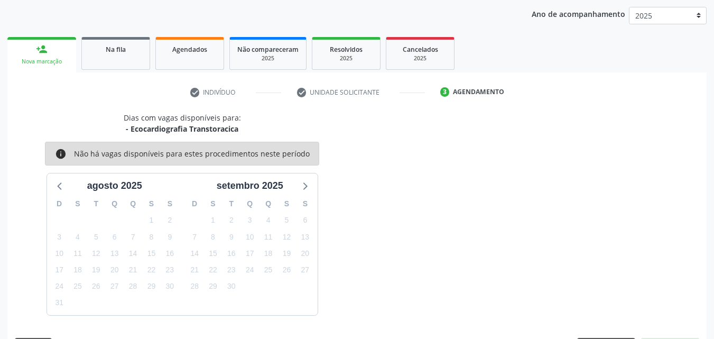
scroll to position [167, 0]
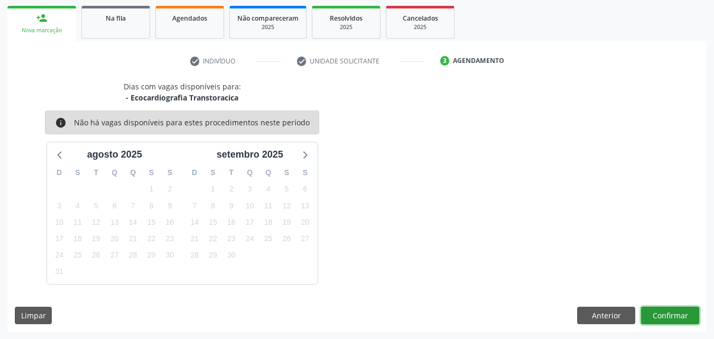
click at [673, 319] on button "Confirmar" at bounding box center [670, 315] width 58 height 18
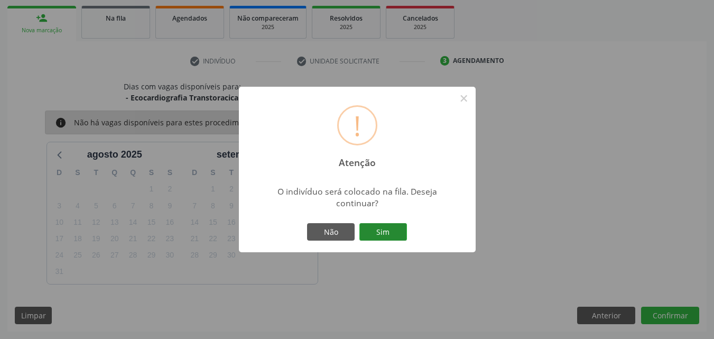
click at [399, 227] on button "Sim" at bounding box center [383, 232] width 48 height 18
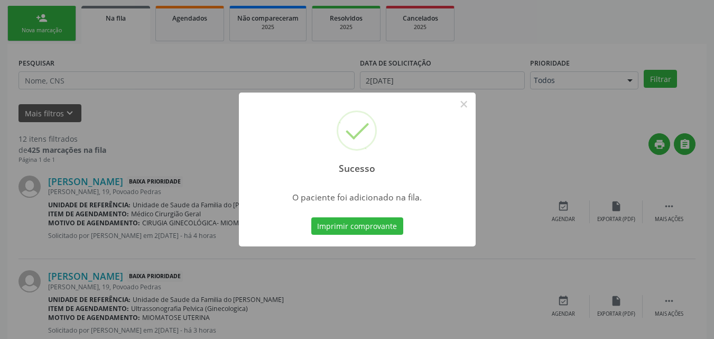
scroll to position [25, 0]
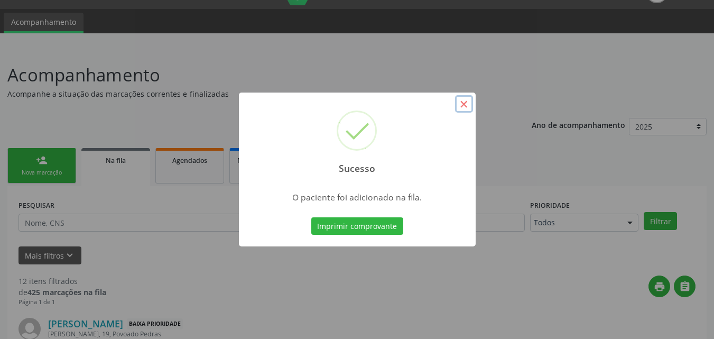
click at [470, 110] on button "×" at bounding box center [464, 104] width 18 height 18
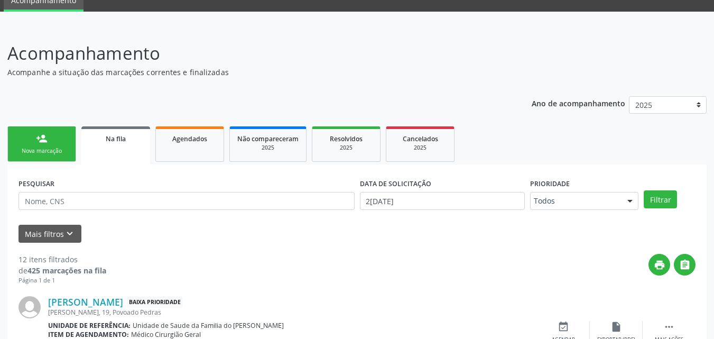
scroll to position [0, 0]
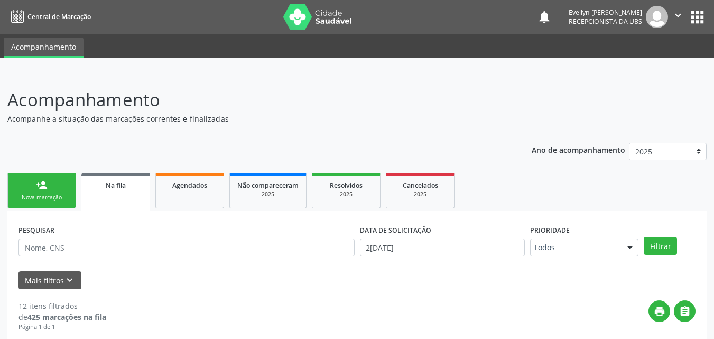
drag, startPoint x: 298, startPoint y: 235, endPoint x: 297, endPoint y: 242, distance: 7.5
click at [297, 242] on div "PESQUISAR" at bounding box center [186, 242] width 341 height 41
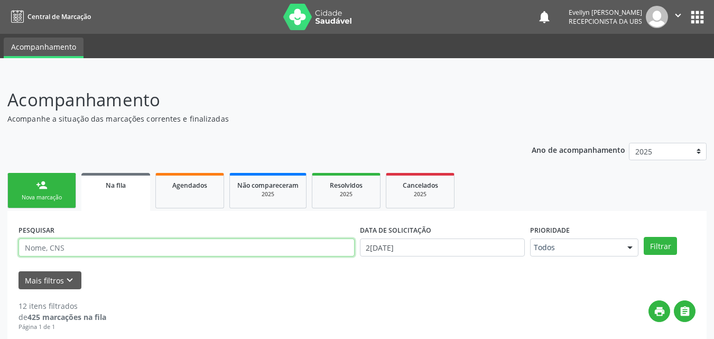
click at [297, 242] on input "text" at bounding box center [186, 247] width 336 height 18
paste input "[PERSON_NAME]"
type input "[PERSON_NAME]"
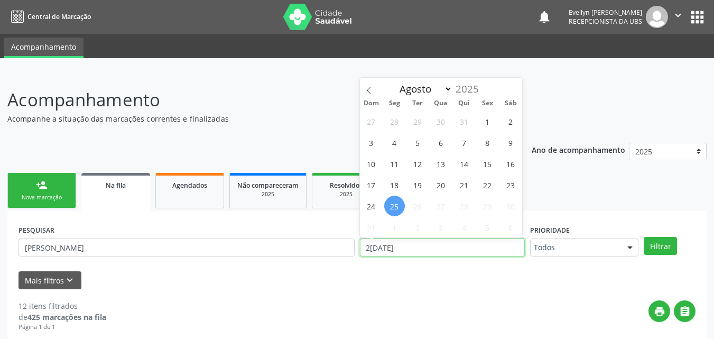
click at [432, 243] on input "2[DATE]" at bounding box center [442, 247] width 165 height 18
click at [371, 83] on span at bounding box center [369, 87] width 18 height 18
select select "5"
click at [371, 119] on span "1" at bounding box center [371, 121] width 21 height 21
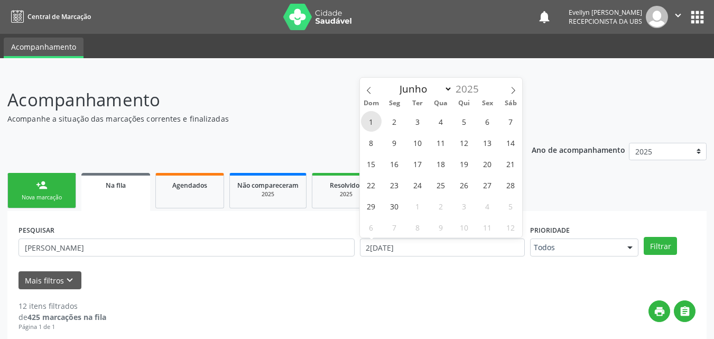
type input "01[DATE]"
click at [509, 90] on icon at bounding box center [512, 90] width 7 height 7
select select "7"
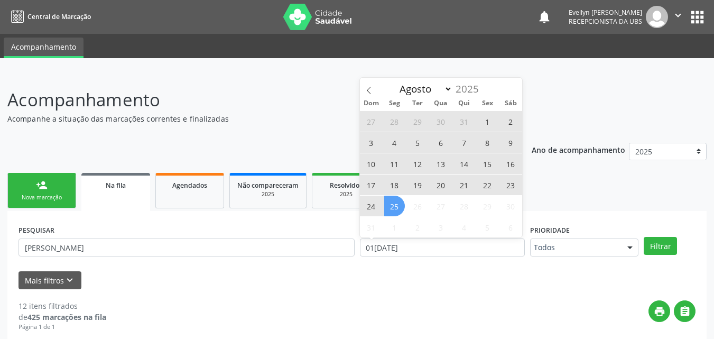
click at [405, 207] on div "27 28 29 30 31 1 2 3 4 5 6 7 8 9 10 11 12 13 14 15 16 17 18 19 20 21 22 23 24 2…" at bounding box center [441, 173] width 163 height 127
click at [396, 206] on span "25" at bounding box center [394, 205] width 21 height 21
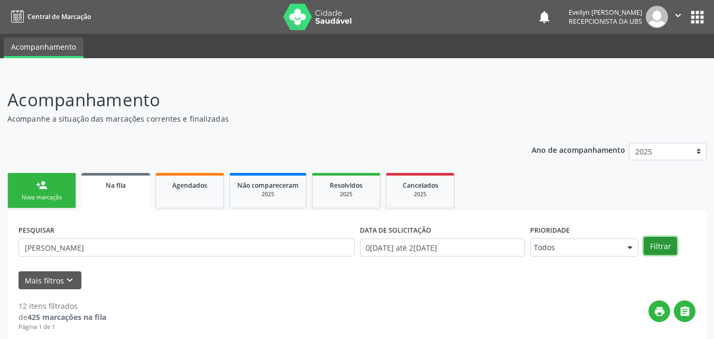
click at [652, 244] on button "Filtrar" at bounding box center [659, 246] width 33 height 18
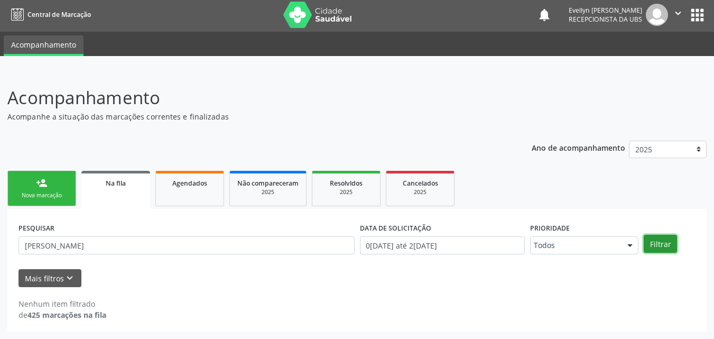
click at [658, 237] on button "Filtrar" at bounding box center [659, 244] width 33 height 18
click at [189, 193] on link "Agendados" at bounding box center [189, 188] width 69 height 35
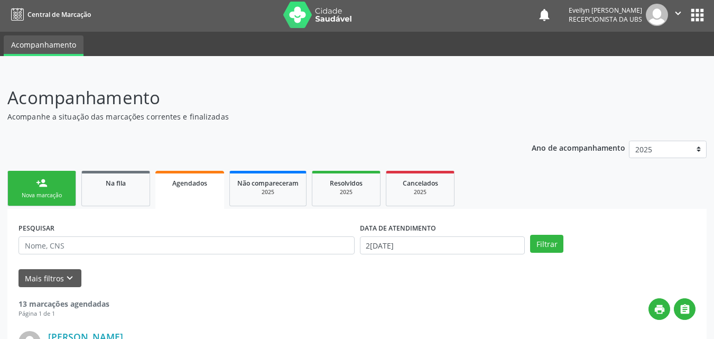
click at [189, 193] on link "Agendados" at bounding box center [189, 190] width 69 height 38
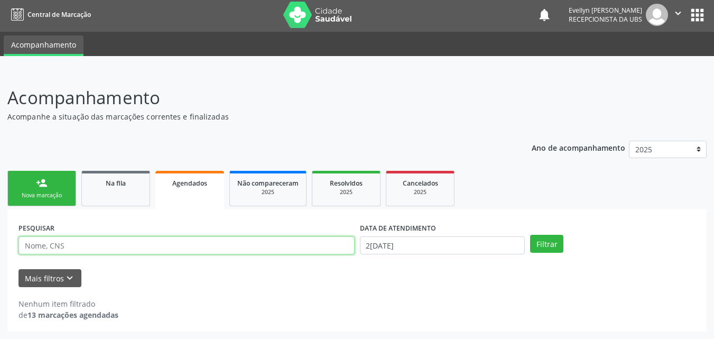
click at [138, 243] on input "text" at bounding box center [186, 245] width 336 height 18
paste input "[PERSON_NAME]"
type input "[PERSON_NAME]"
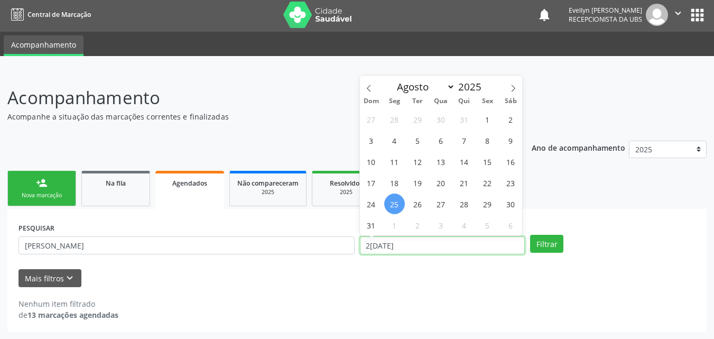
click at [420, 239] on input "2[DATE]" at bounding box center [442, 245] width 165 height 18
click at [363, 88] on span at bounding box center [369, 85] width 18 height 18
select select "6"
click at [411, 122] on span "1" at bounding box center [417, 119] width 21 height 21
type input "0[DATE]"
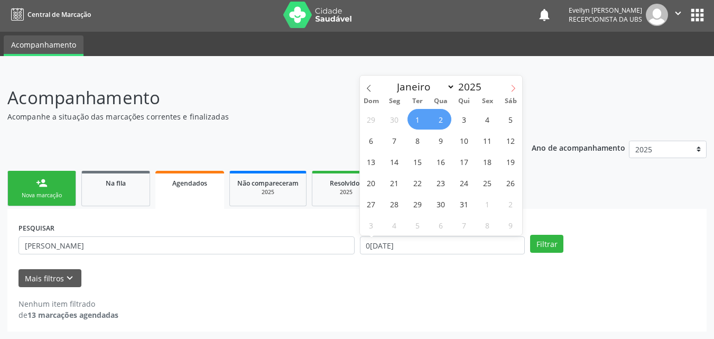
click at [511, 91] on icon at bounding box center [512, 88] width 7 height 7
select select "7"
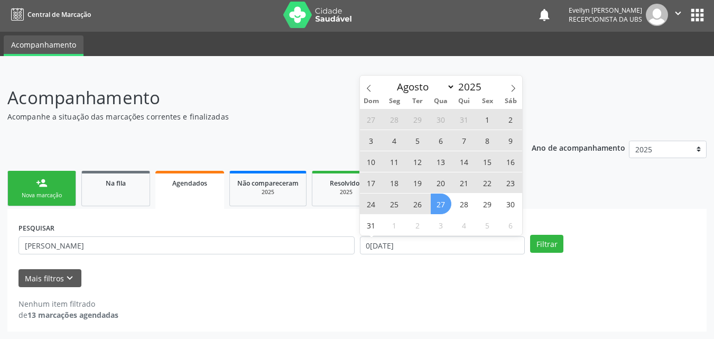
click at [443, 202] on span "27" at bounding box center [441, 203] width 21 height 21
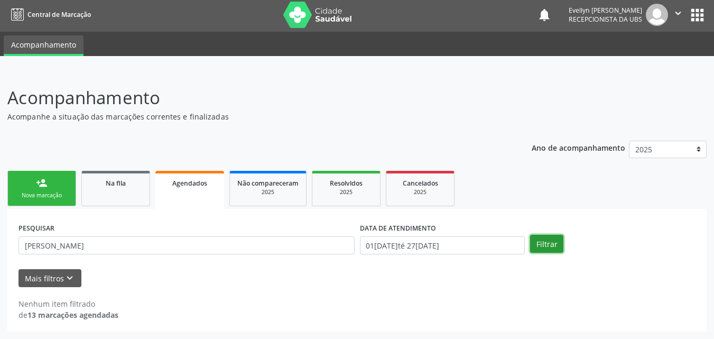
click at [549, 239] on button "Filtrar" at bounding box center [546, 244] width 33 height 18
click at [544, 246] on button "Filtrar" at bounding box center [546, 244] width 33 height 18
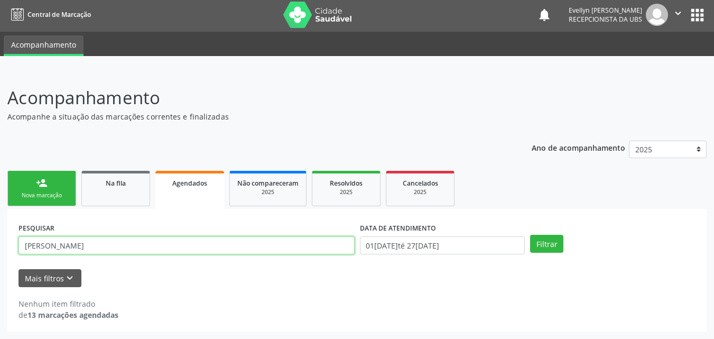
drag, startPoint x: 110, startPoint y: 245, endPoint x: 0, endPoint y: 246, distance: 109.9
click at [0, 246] on div "Acompanhamento Acompanhe a situação das marcações correntes e finalizadas Relat…" at bounding box center [357, 205] width 714 height 268
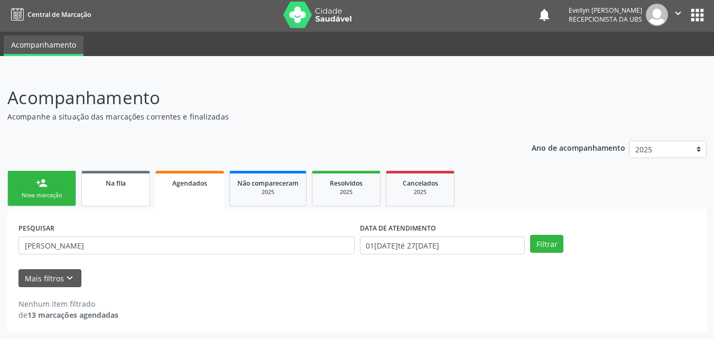
click at [110, 192] on link "Na fila" at bounding box center [115, 188] width 69 height 35
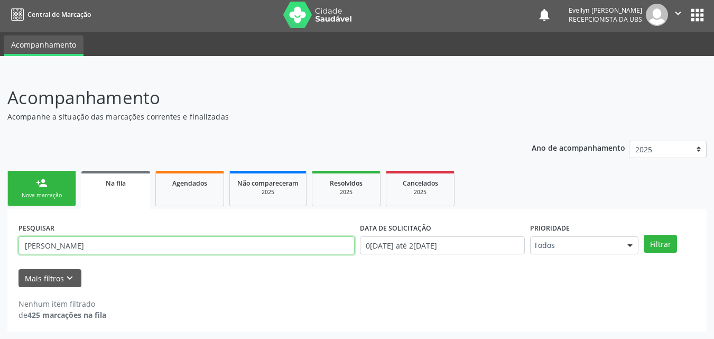
click at [311, 244] on input "[PERSON_NAME]" at bounding box center [186, 245] width 336 height 18
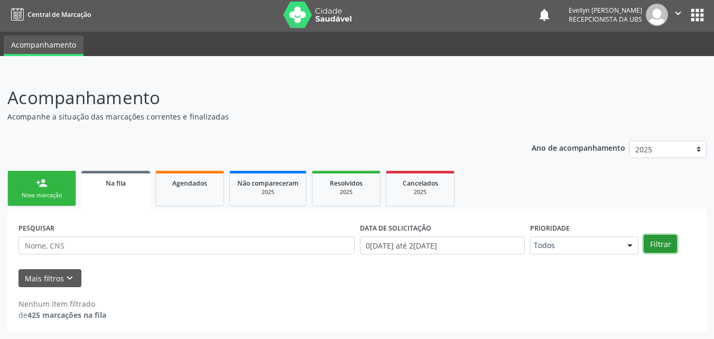
click at [658, 244] on button "Filtrar" at bounding box center [659, 244] width 33 height 18
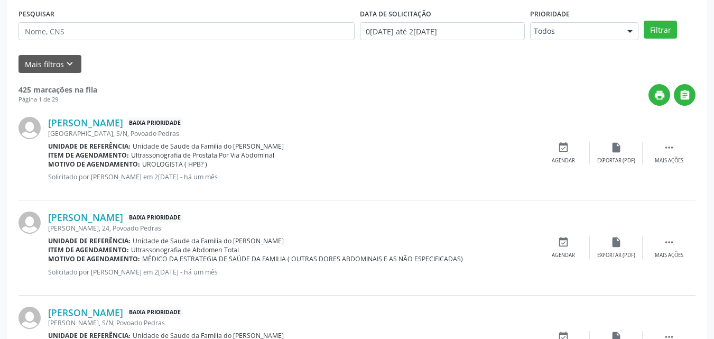
scroll to position [0, 0]
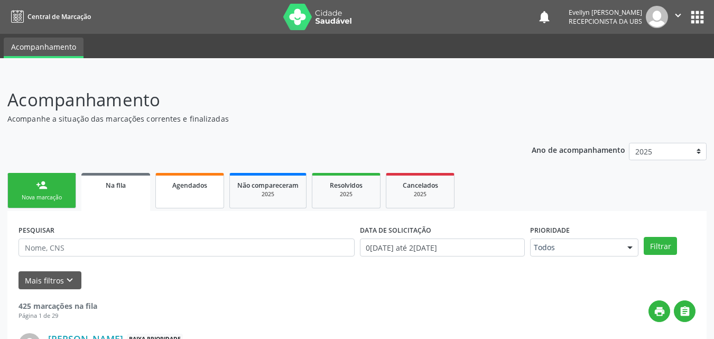
click at [205, 182] on span "Agendados" at bounding box center [189, 185] width 35 height 9
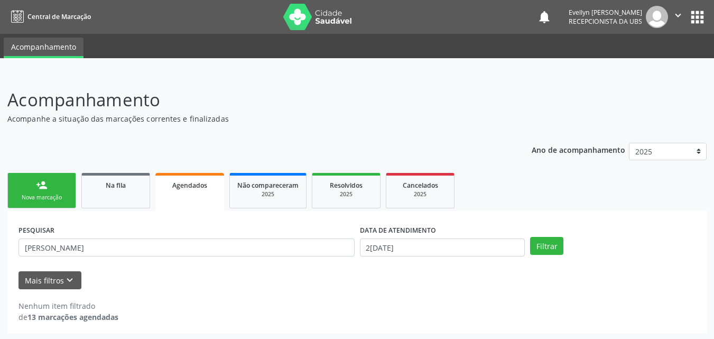
drag, startPoint x: 177, startPoint y: 235, endPoint x: 177, endPoint y: 245, distance: 9.5
click at [177, 245] on div "PESQUISAR [PERSON_NAME]" at bounding box center [186, 242] width 341 height 41
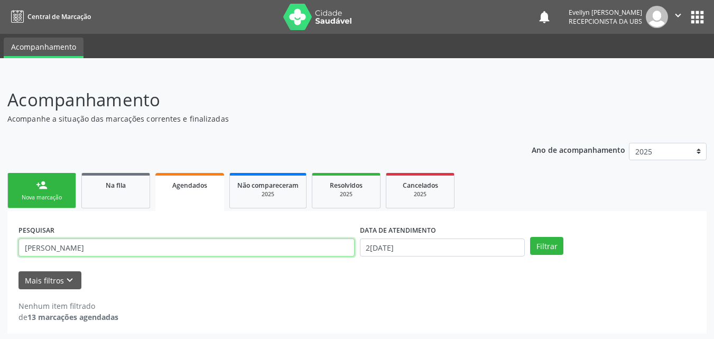
click at [177, 245] on input "[PERSON_NAME]" at bounding box center [186, 247] width 336 height 18
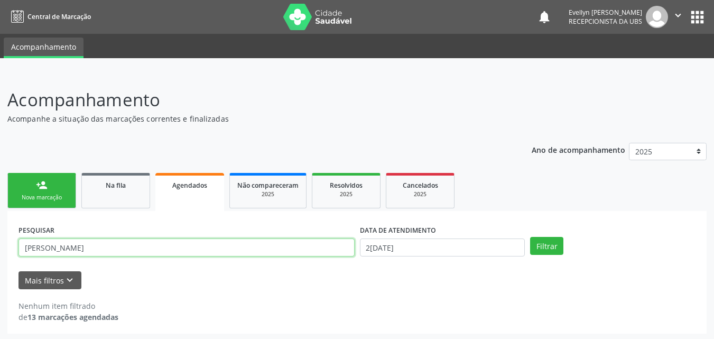
click at [177, 245] on input "[PERSON_NAME]" at bounding box center [186, 247] width 336 height 18
click at [530, 237] on button "Filtrar" at bounding box center [546, 246] width 33 height 18
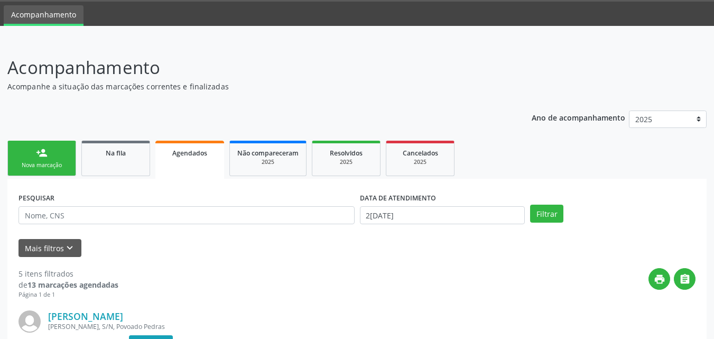
scroll to position [23, 0]
